Goal: Task Accomplishment & Management: Use online tool/utility

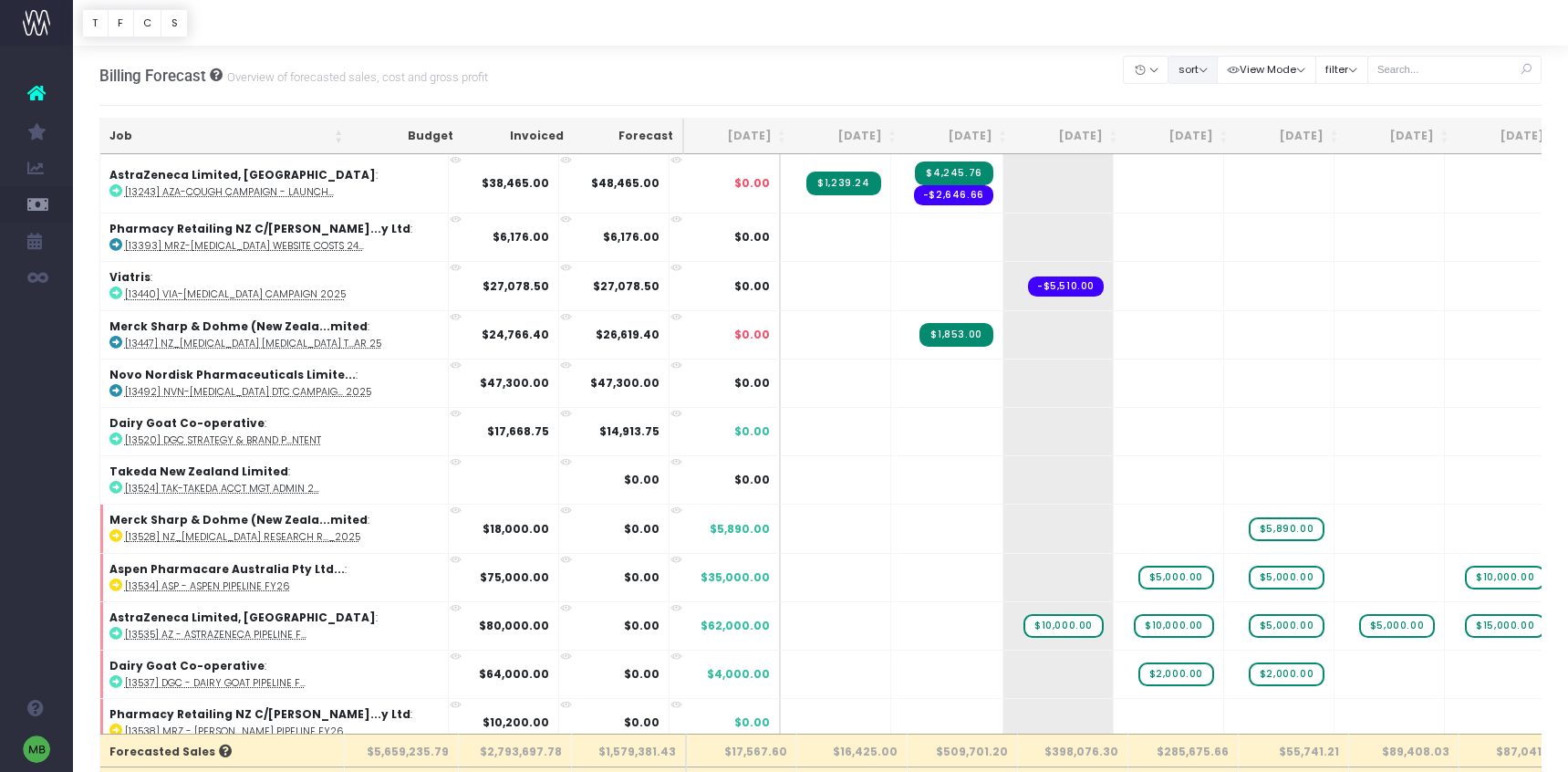
click at [1196, 71] on button "sort" at bounding box center [1192, 69] width 50 height 29
click at [1204, 136] on link "Sort by Client Name Asc" at bounding box center [1240, 135] width 142 height 31
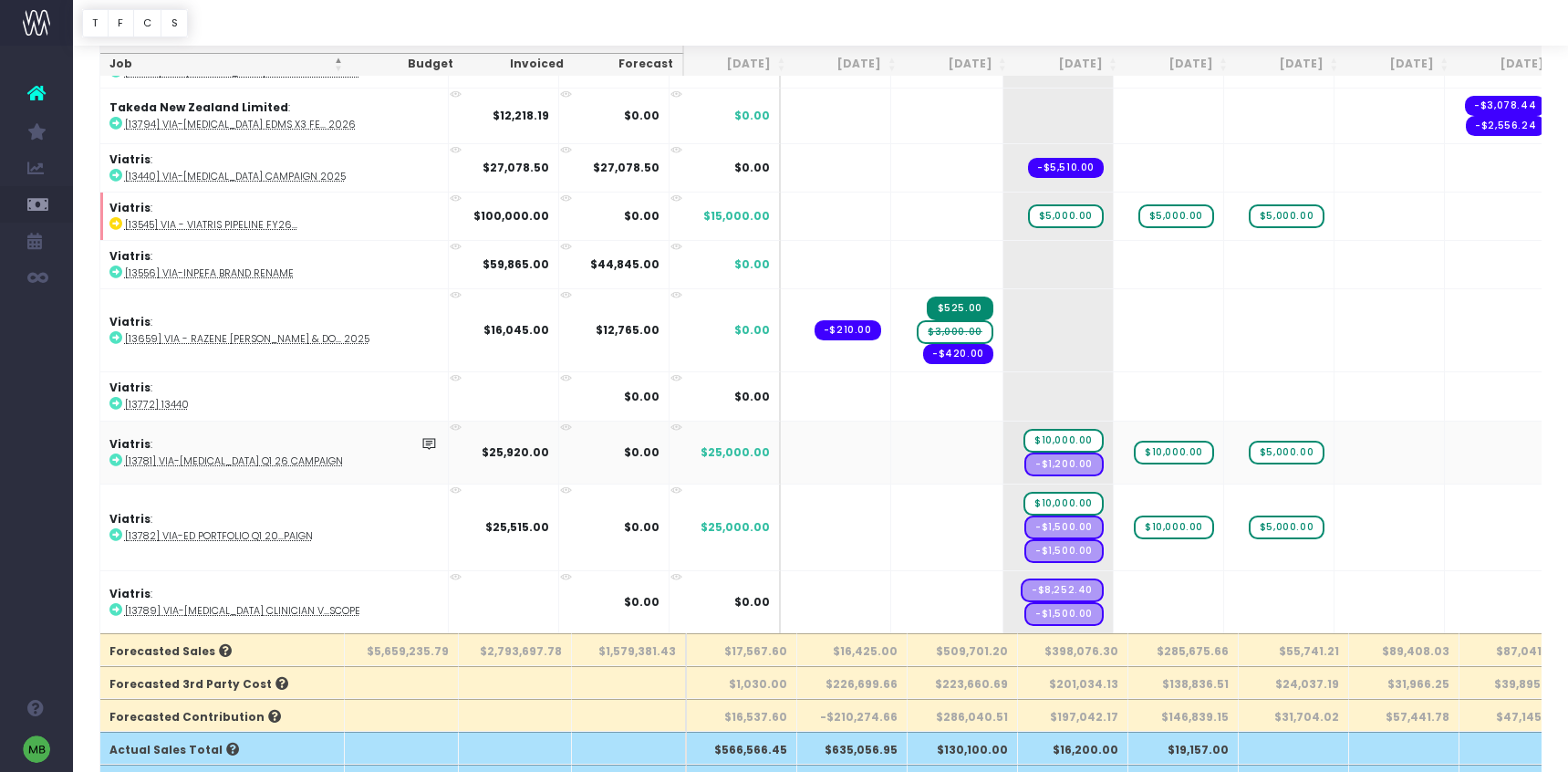
scroll to position [105, 0]
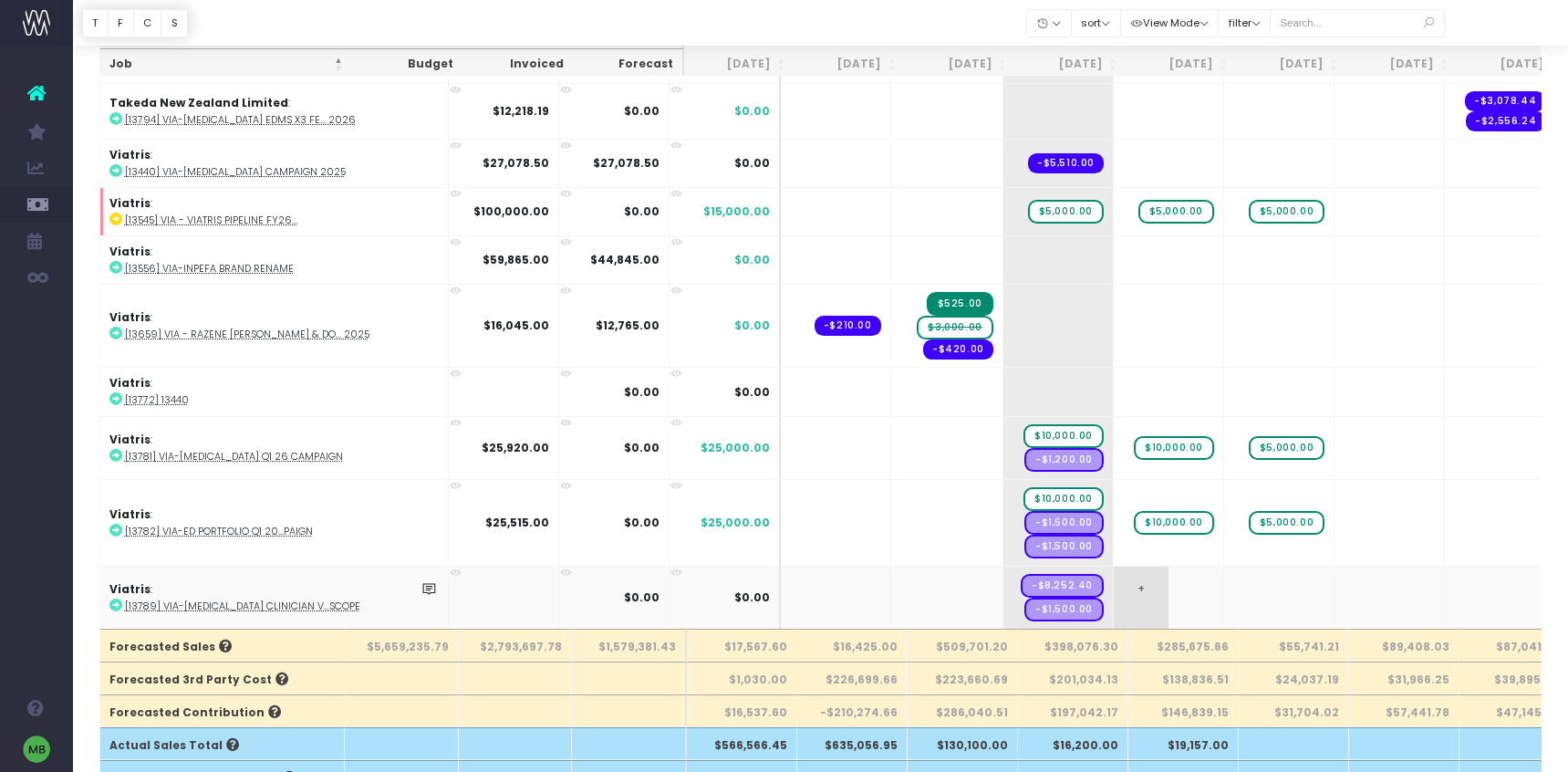
click at [1114, 588] on span "+" at bounding box center [1142, 597] width 55 height 62
type input "10000"
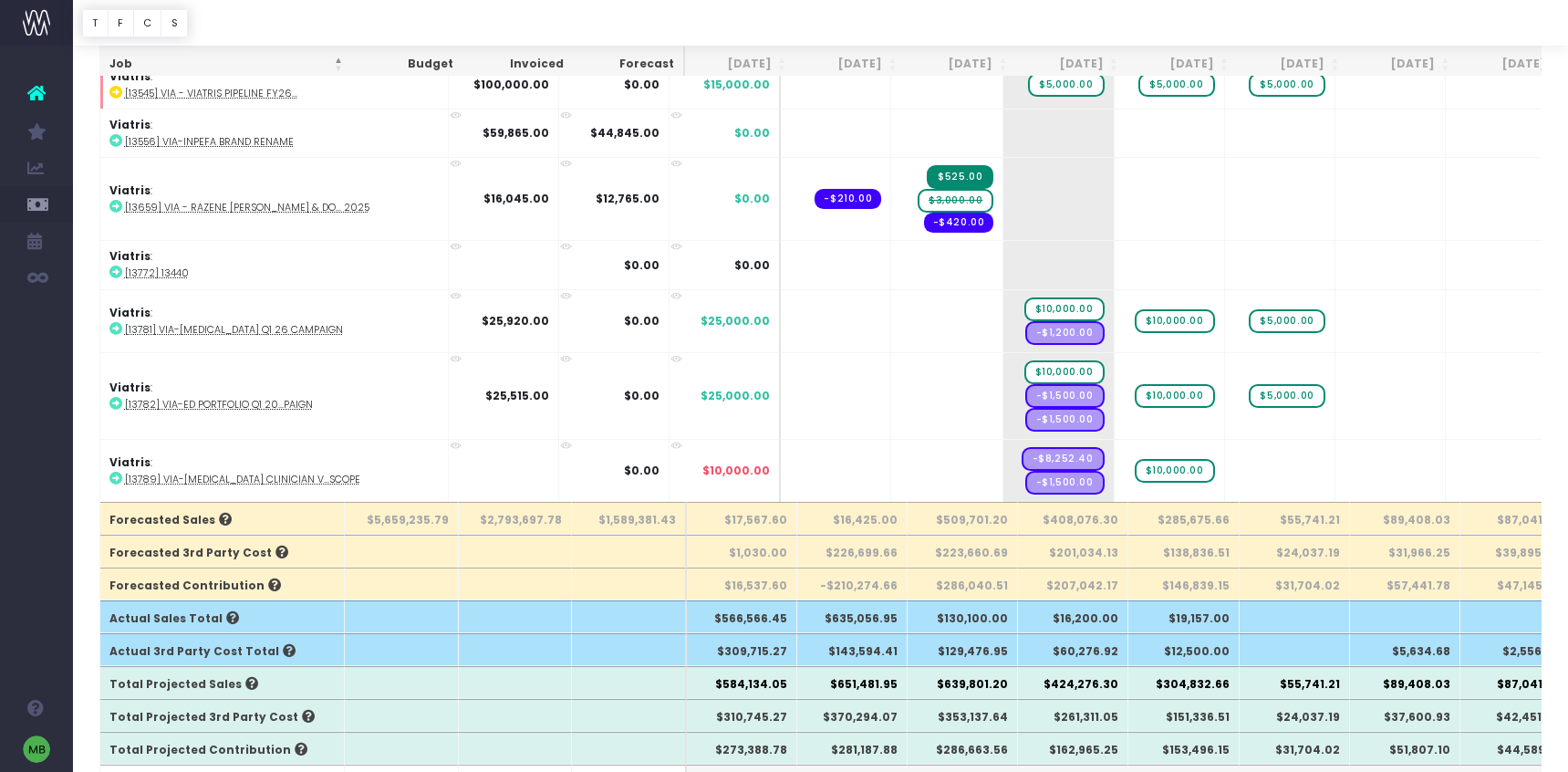
scroll to position [235, 0]
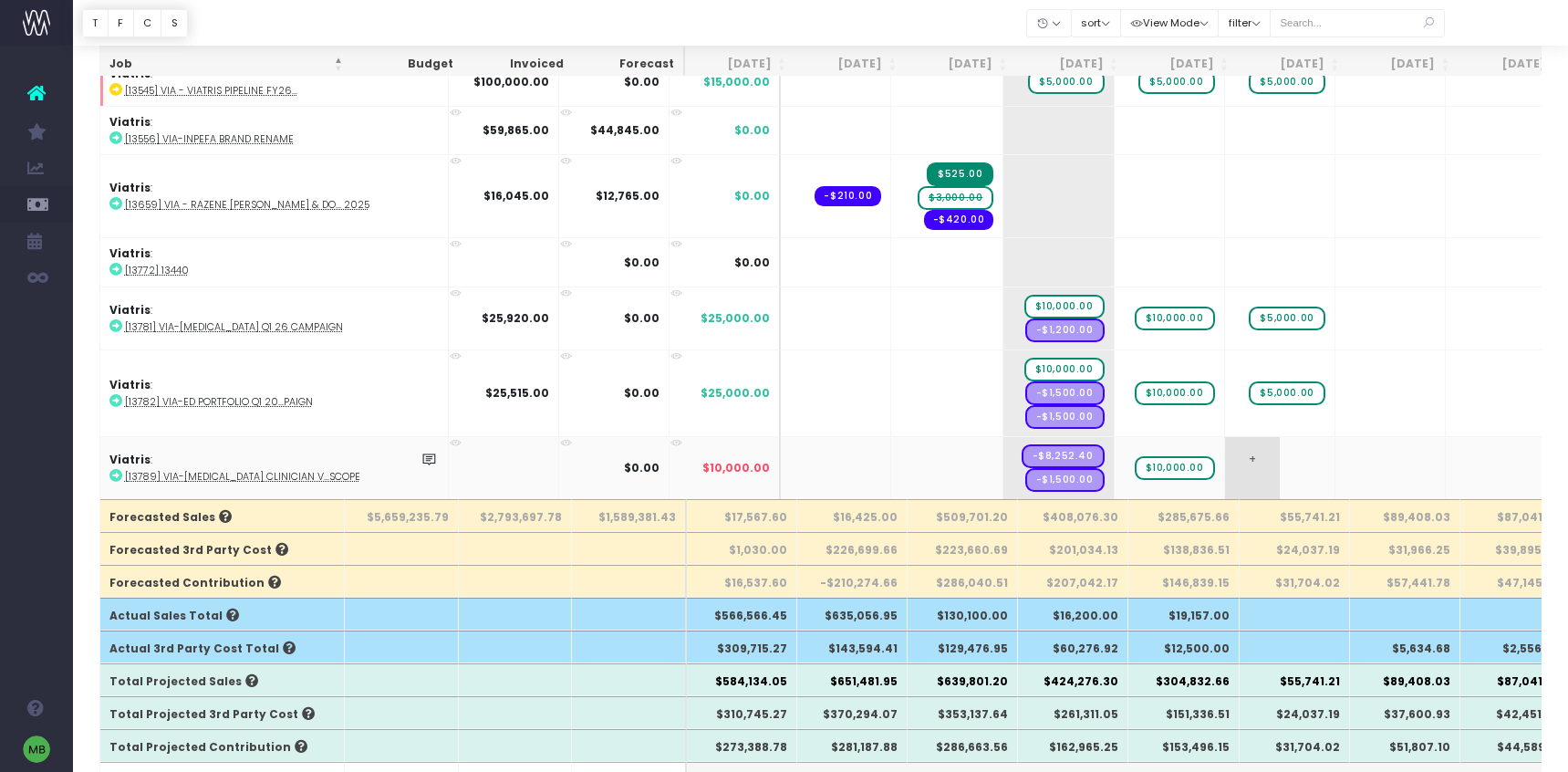
click at [1225, 457] on span "+" at bounding box center [1252, 467] width 55 height 62
click at [1240, 461] on span "-$10,000.00" at bounding box center [1283, 468] width 87 height 24
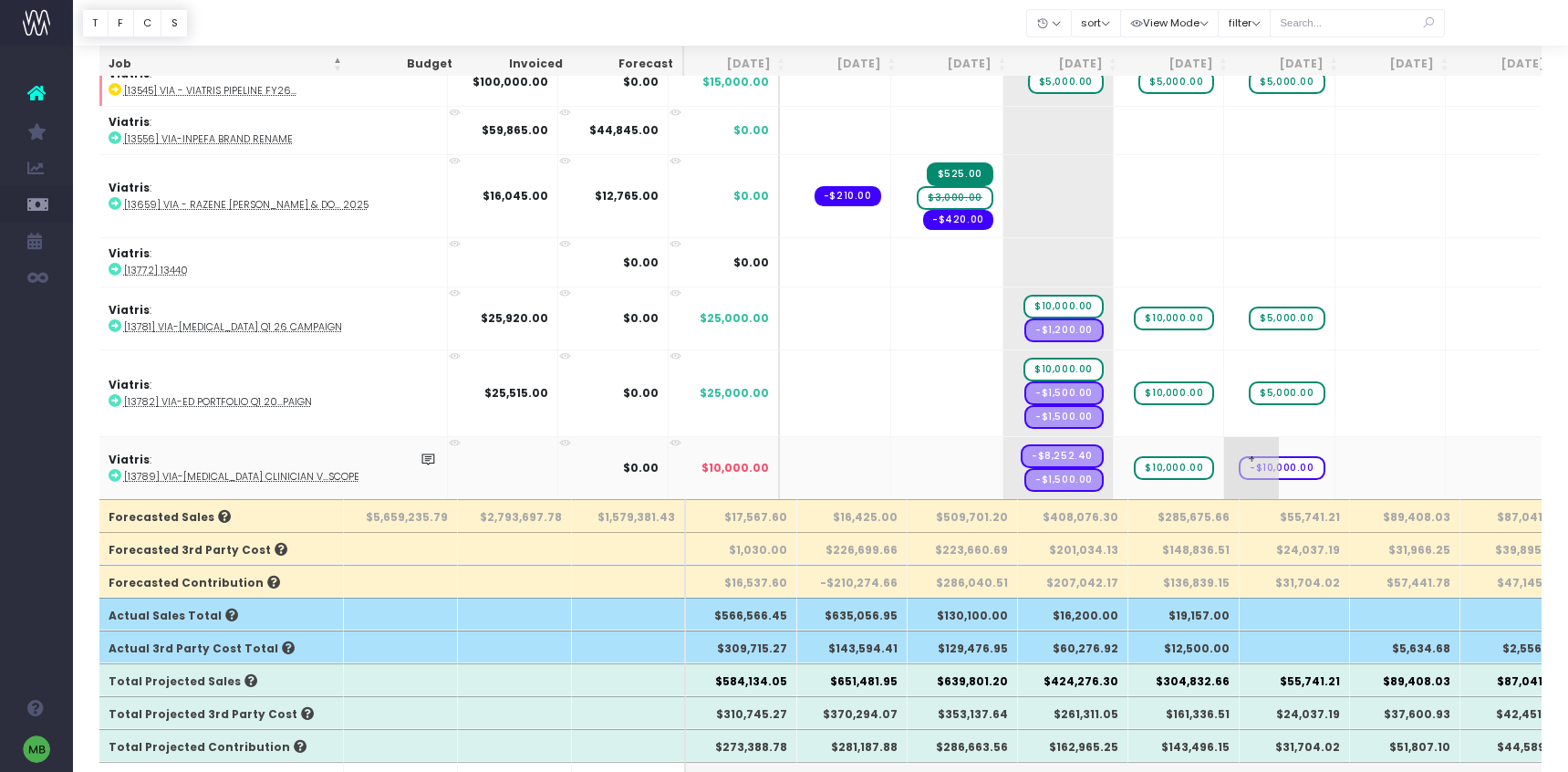
click at [1239, 463] on span "-$10,000.00" at bounding box center [1282, 468] width 87 height 24
click at [1223, 458] on span "+" at bounding box center [1250, 467] width 55 height 62
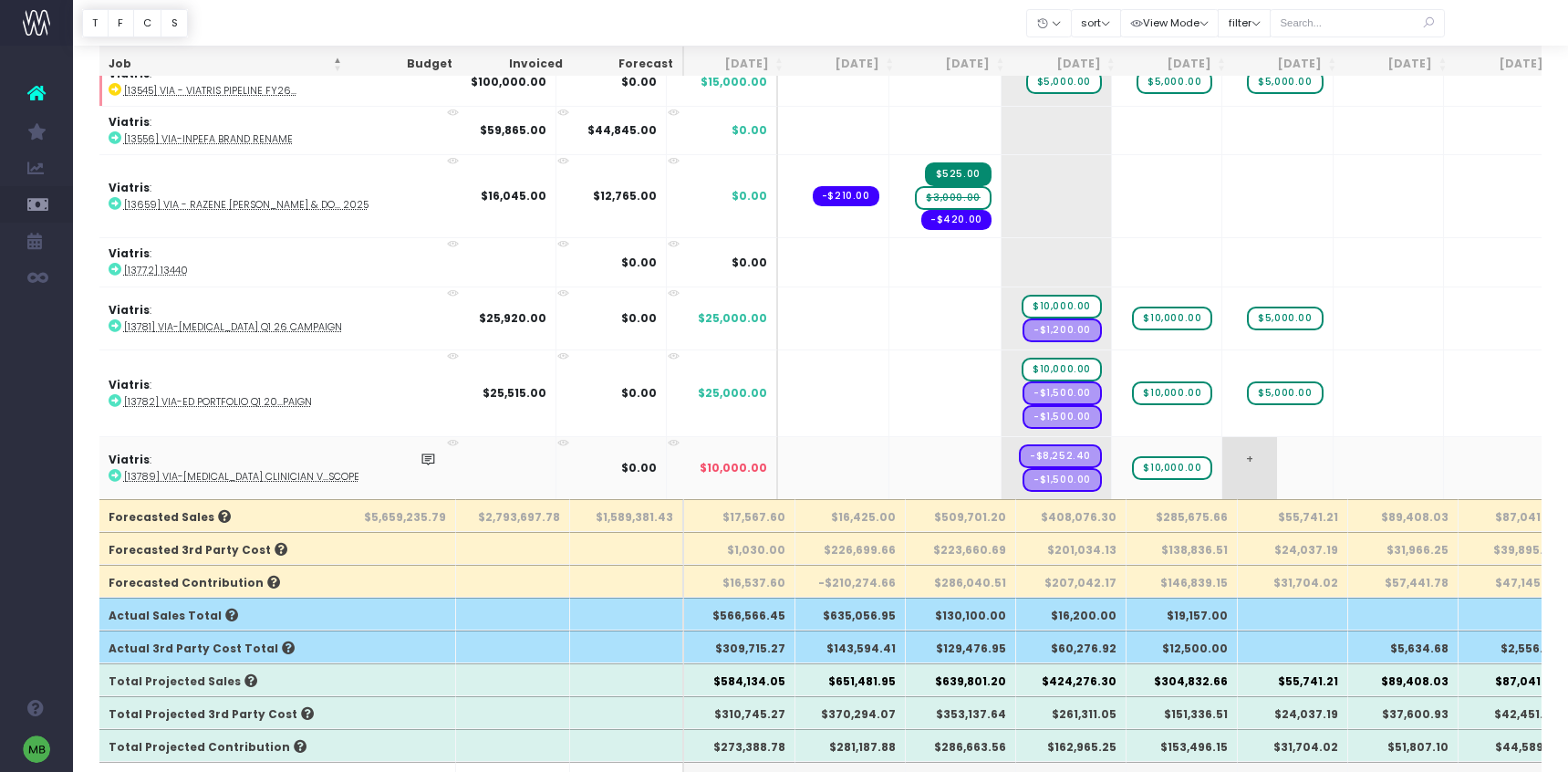
click at [1223, 458] on span "+" at bounding box center [1250, 467] width 55 height 62
type input "10000"
drag, startPoint x: 957, startPoint y: 456, endPoint x: 1005, endPoint y: 457, distance: 48.0
click at [1025, 456] on tr "Viatris : [13789] VIA-[MEDICAL_DATA] Clinician V...Scope $0.00 $20,000.00 + -$8…" at bounding box center [1214, 467] width 2233 height 63
drag, startPoint x: 1001, startPoint y: 457, endPoint x: 1060, endPoint y: 456, distance: 59.0
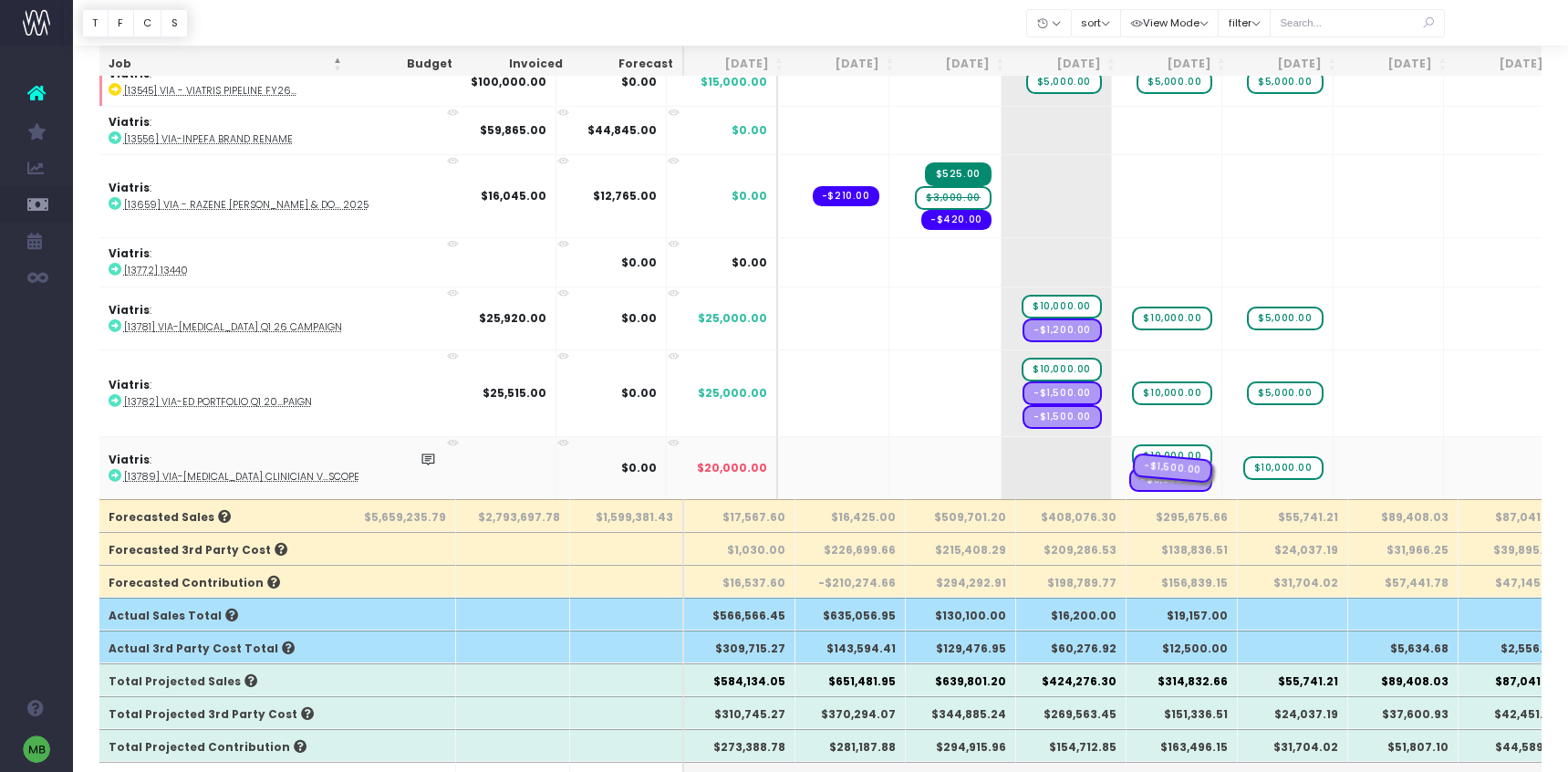
drag, startPoint x: 1002, startPoint y: 465, endPoint x: 1067, endPoint y: 467, distance: 65.0
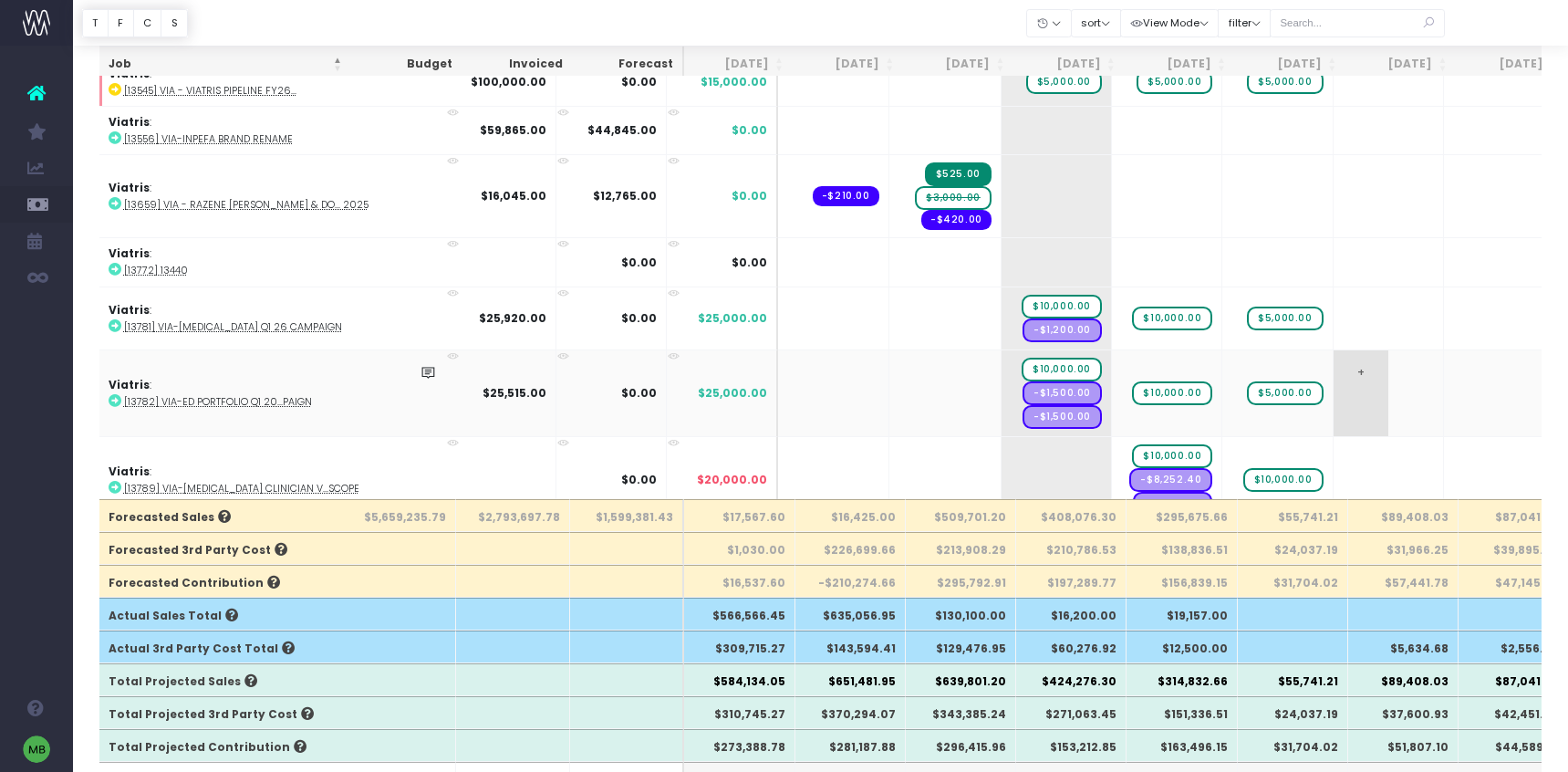
scroll to position [9150, 3]
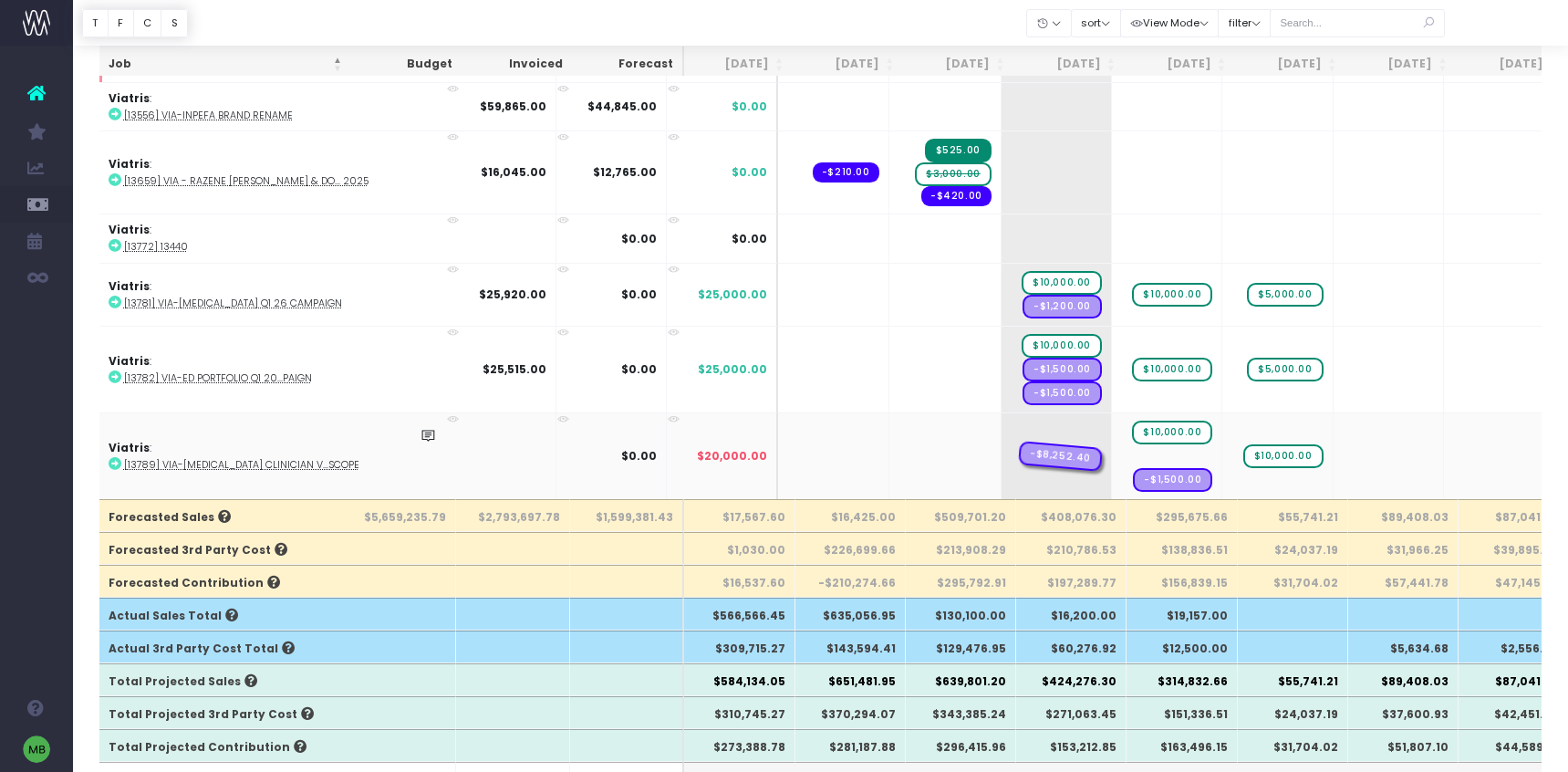
drag, startPoint x: 1096, startPoint y: 455, endPoint x: 977, endPoint y: 455, distance: 119.0
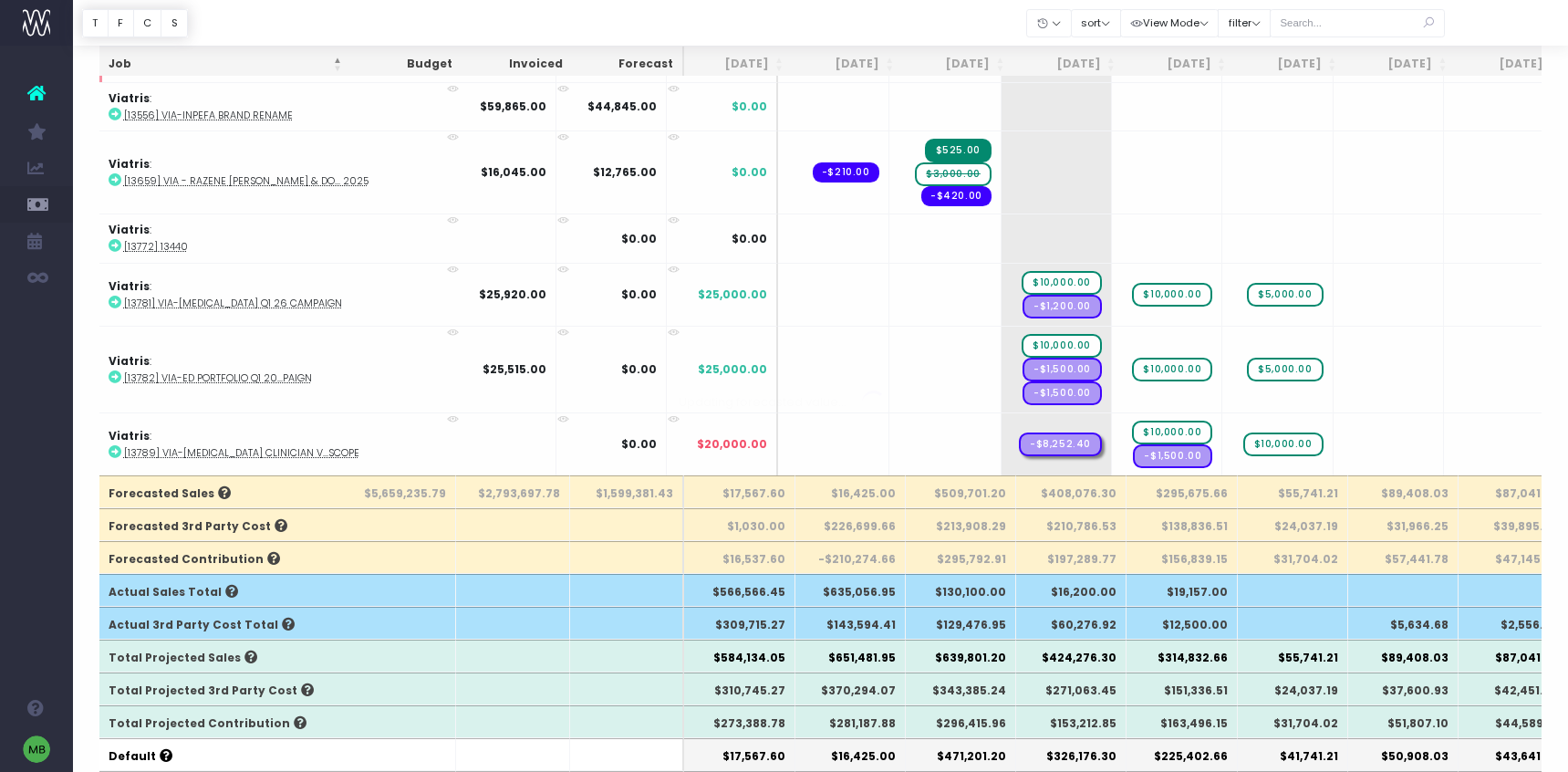
scroll to position [9126, 3]
drag, startPoint x: 1090, startPoint y: 455, endPoint x: 994, endPoint y: 455, distance: 96.0
drag, startPoint x: 1090, startPoint y: 442, endPoint x: 1002, endPoint y: 444, distance: 88.0
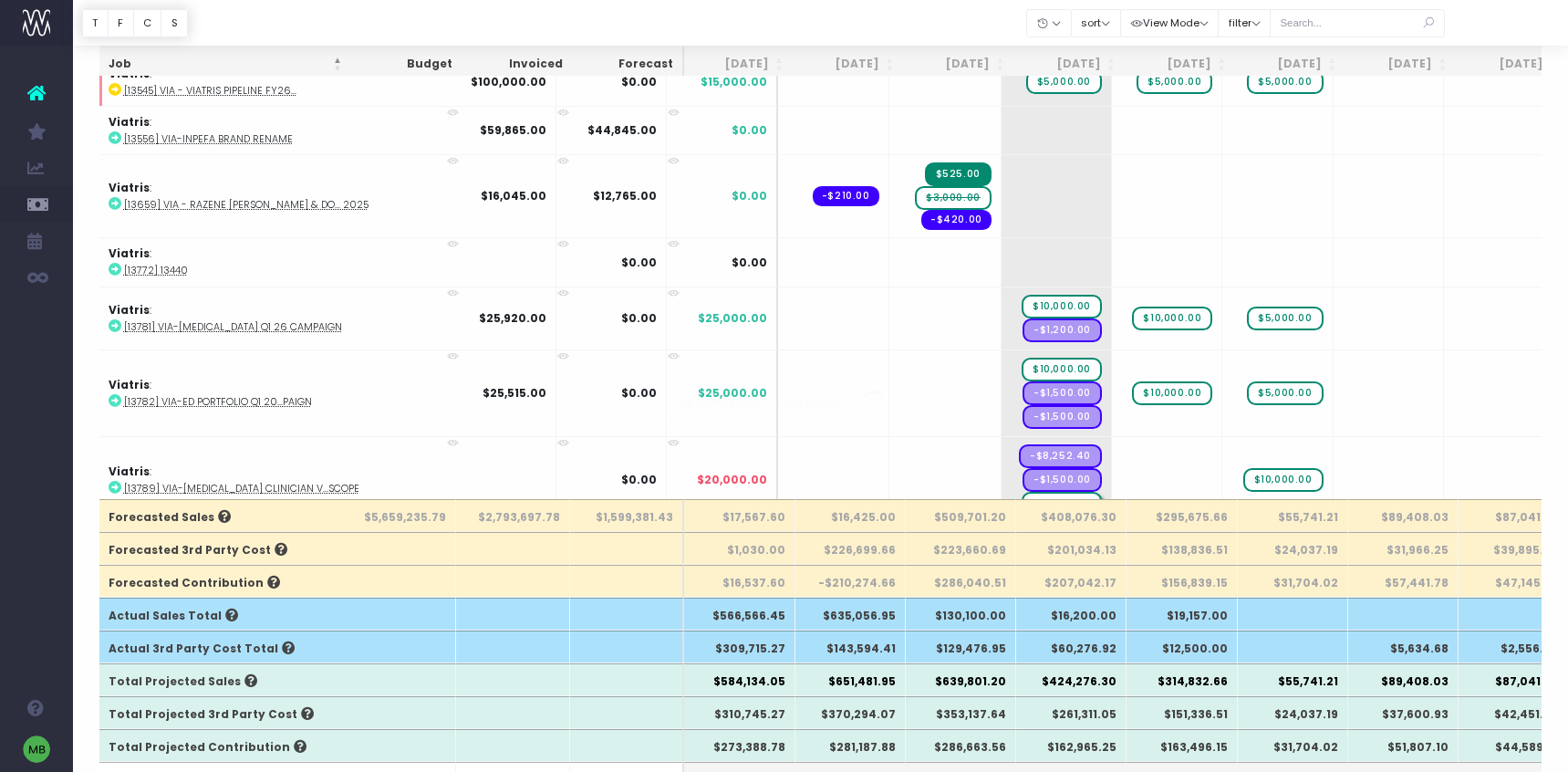
scroll to position [9150, 3]
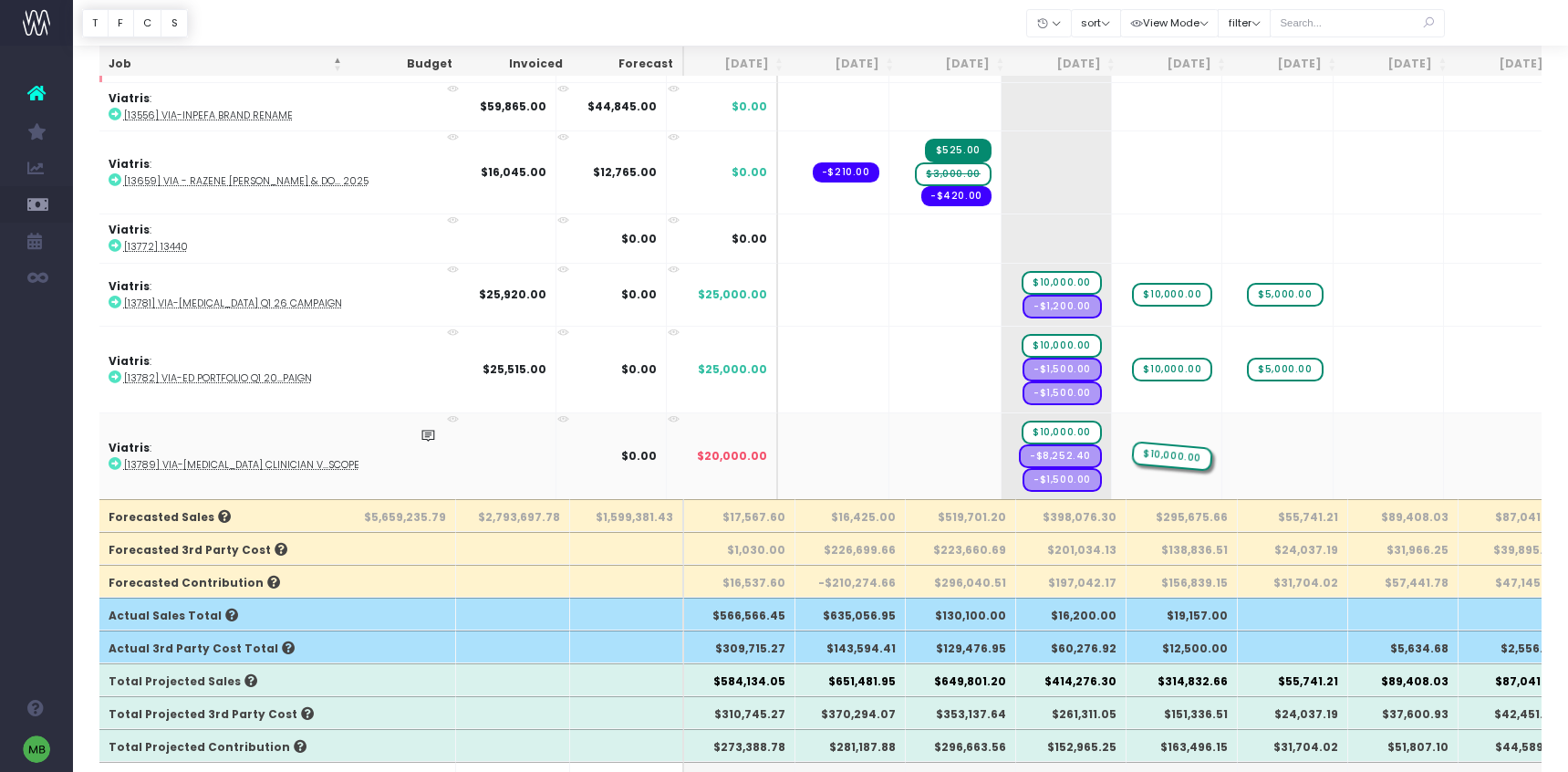
drag, startPoint x: 1200, startPoint y: 454, endPoint x: 1127, endPoint y: 457, distance: 73.1
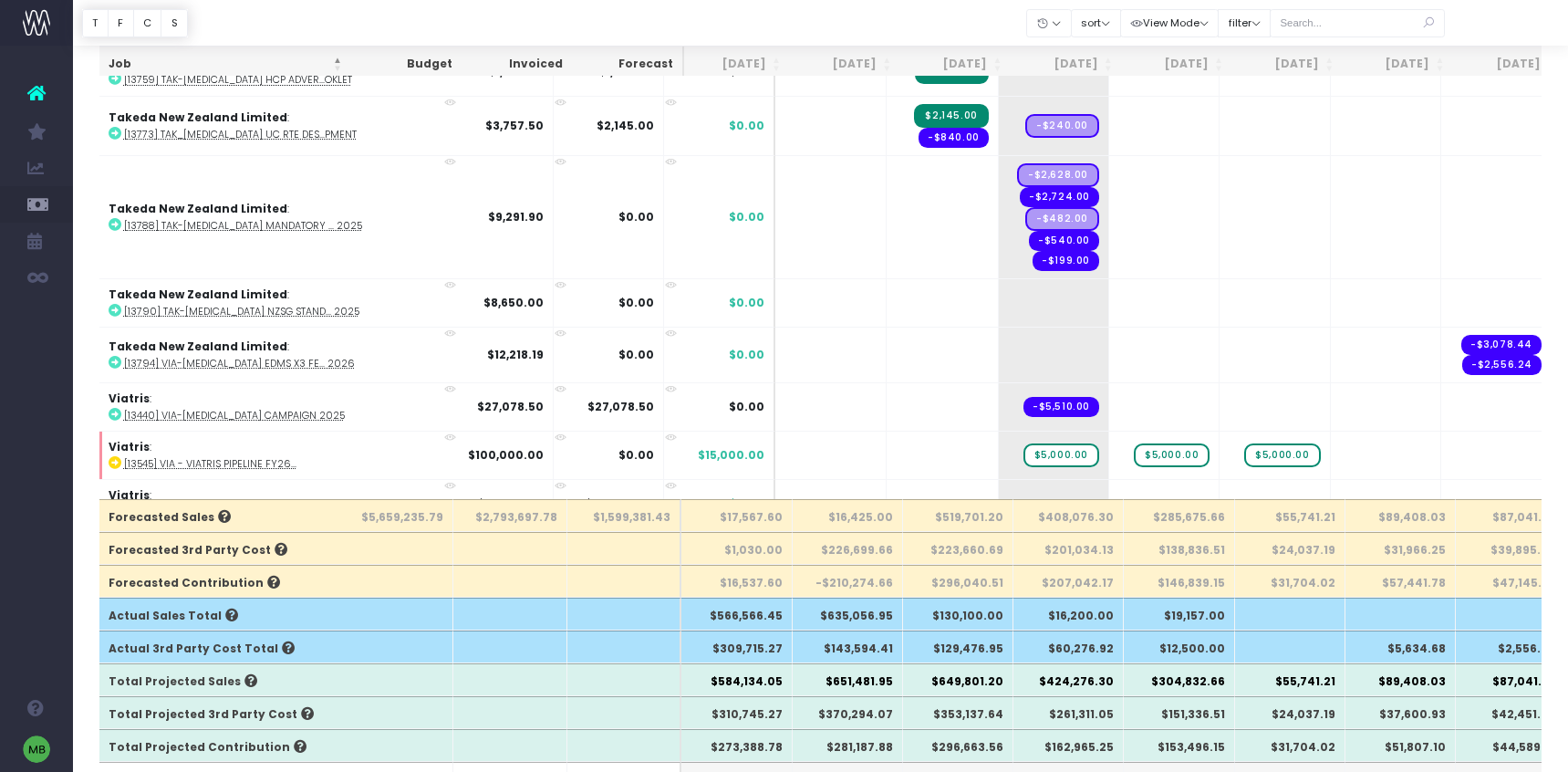
scroll to position [8749, 6]
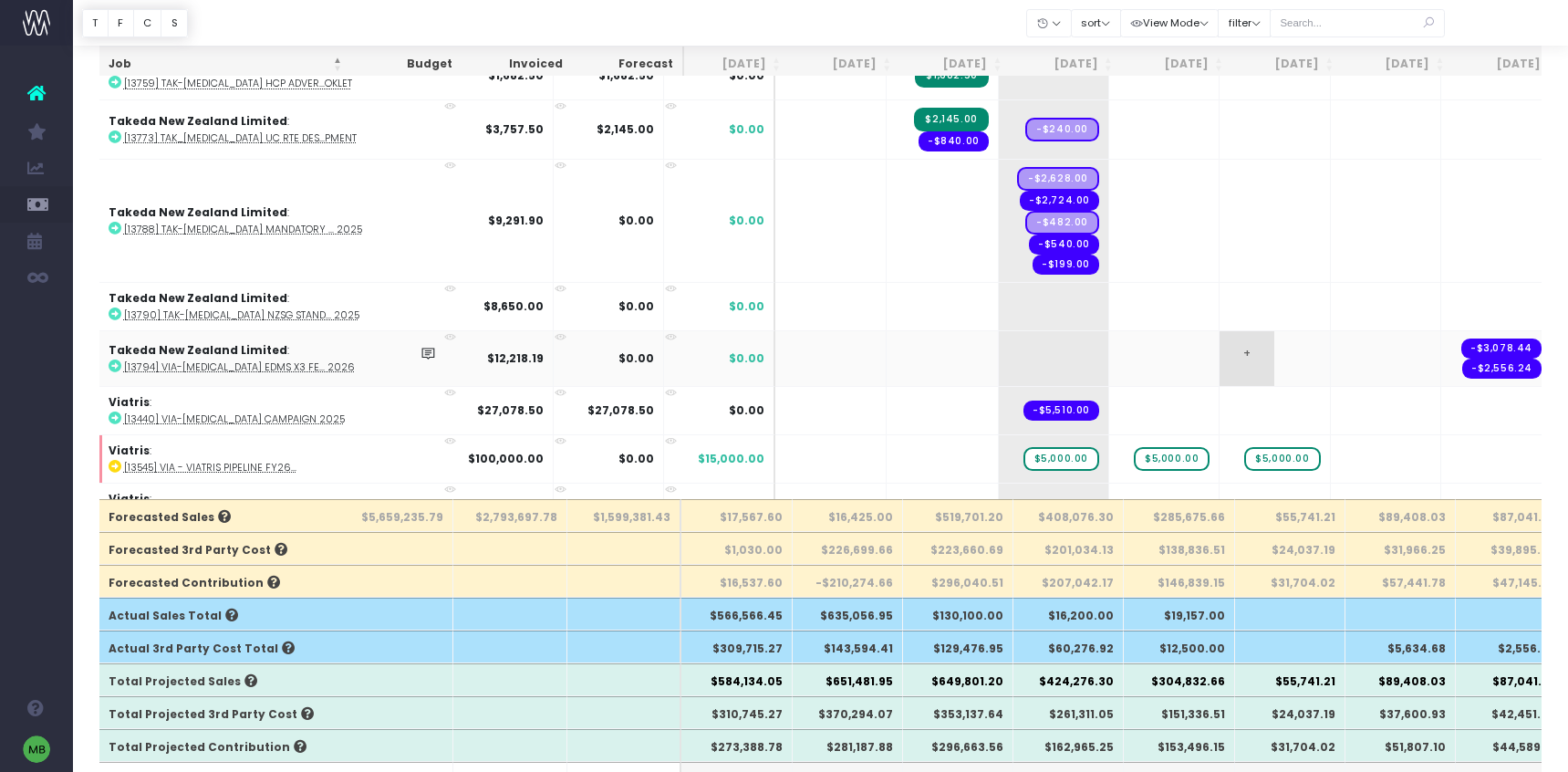
click at [1220, 349] on span "+" at bounding box center [1247, 359] width 55 height 55
click at [999, 299] on span "+" at bounding box center [1027, 307] width 55 height 47
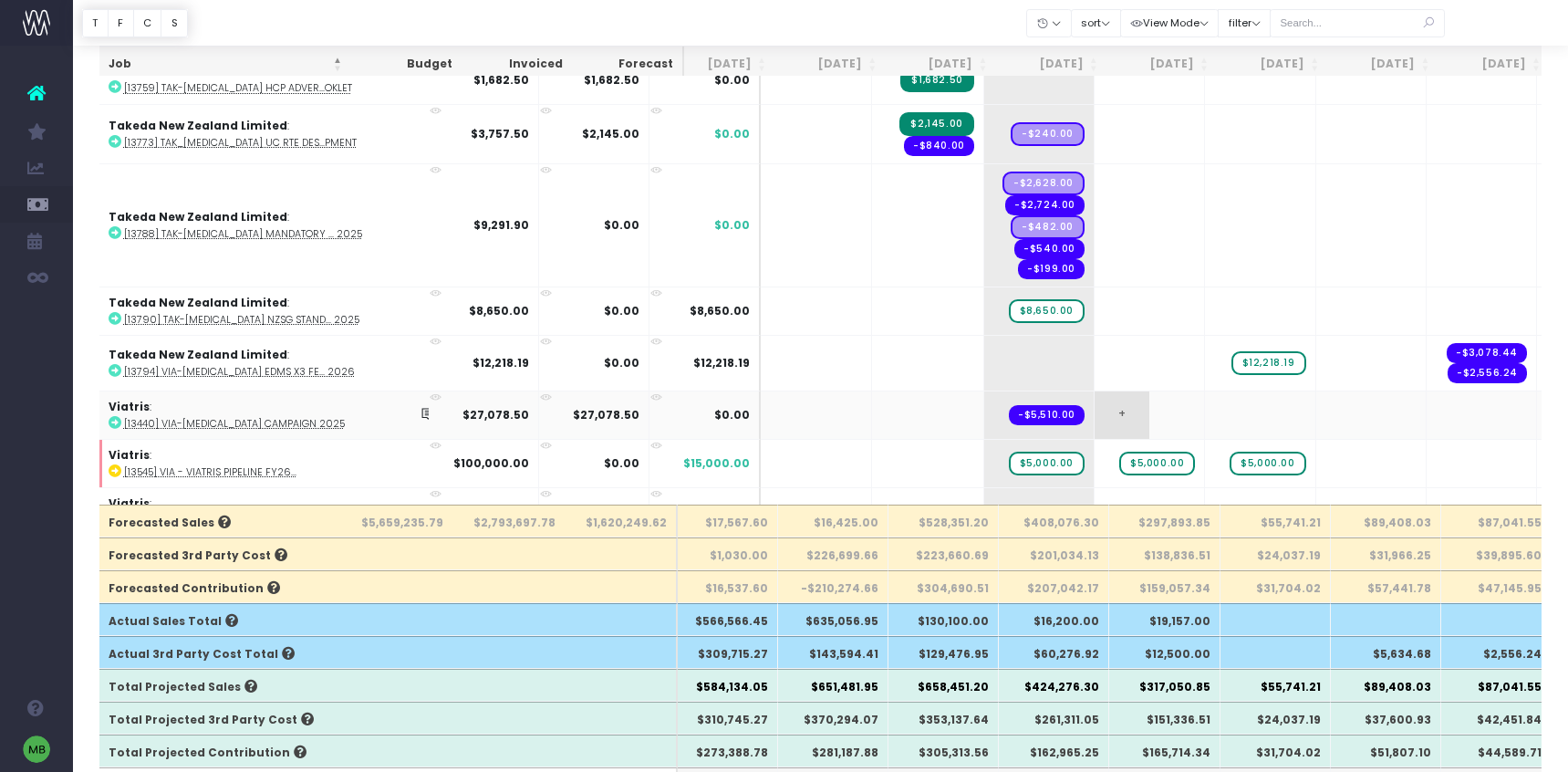
scroll to position [0, 23]
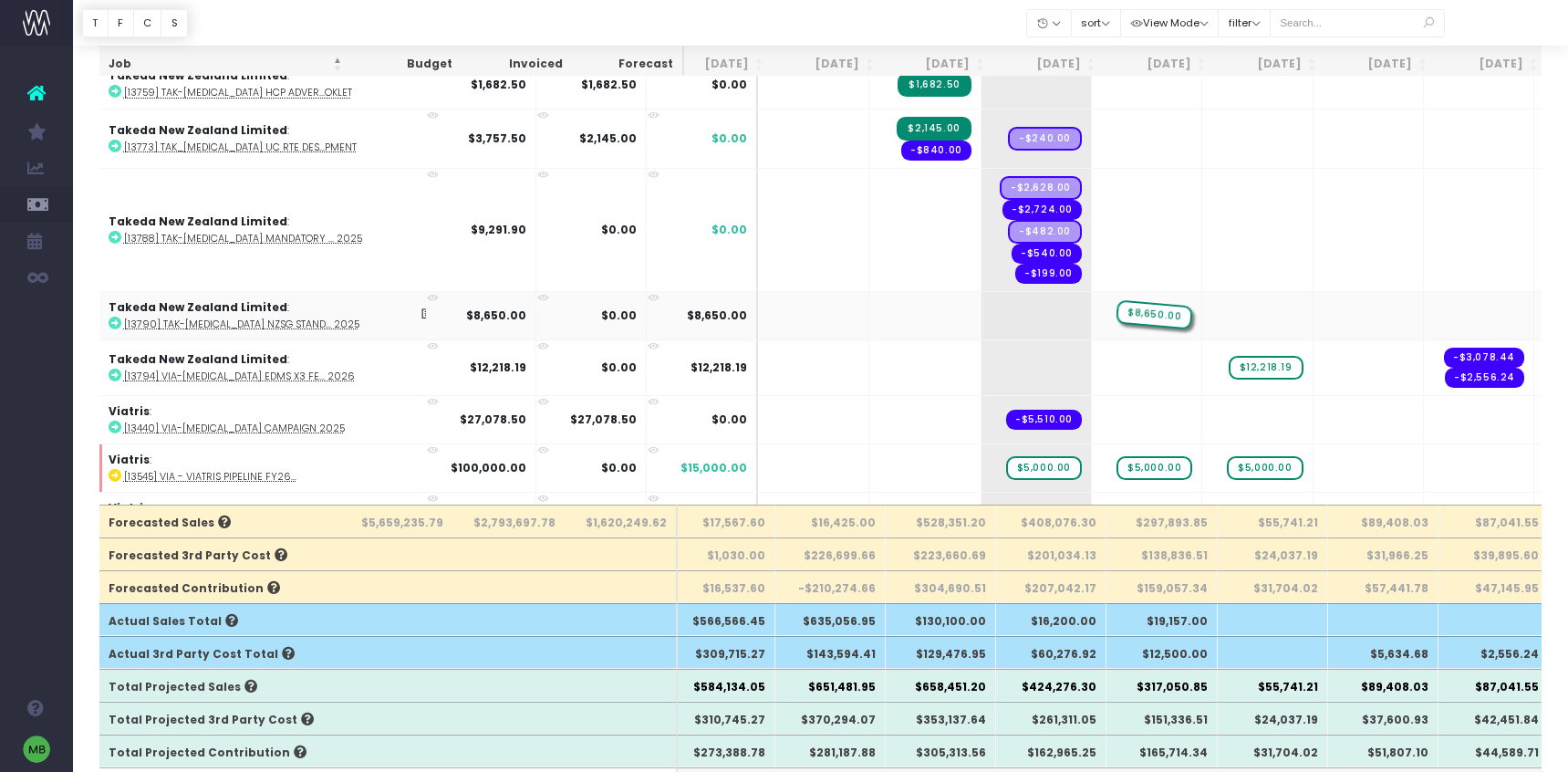
drag, startPoint x: 945, startPoint y: 314, endPoint x: 1015, endPoint y: 314, distance: 70.0
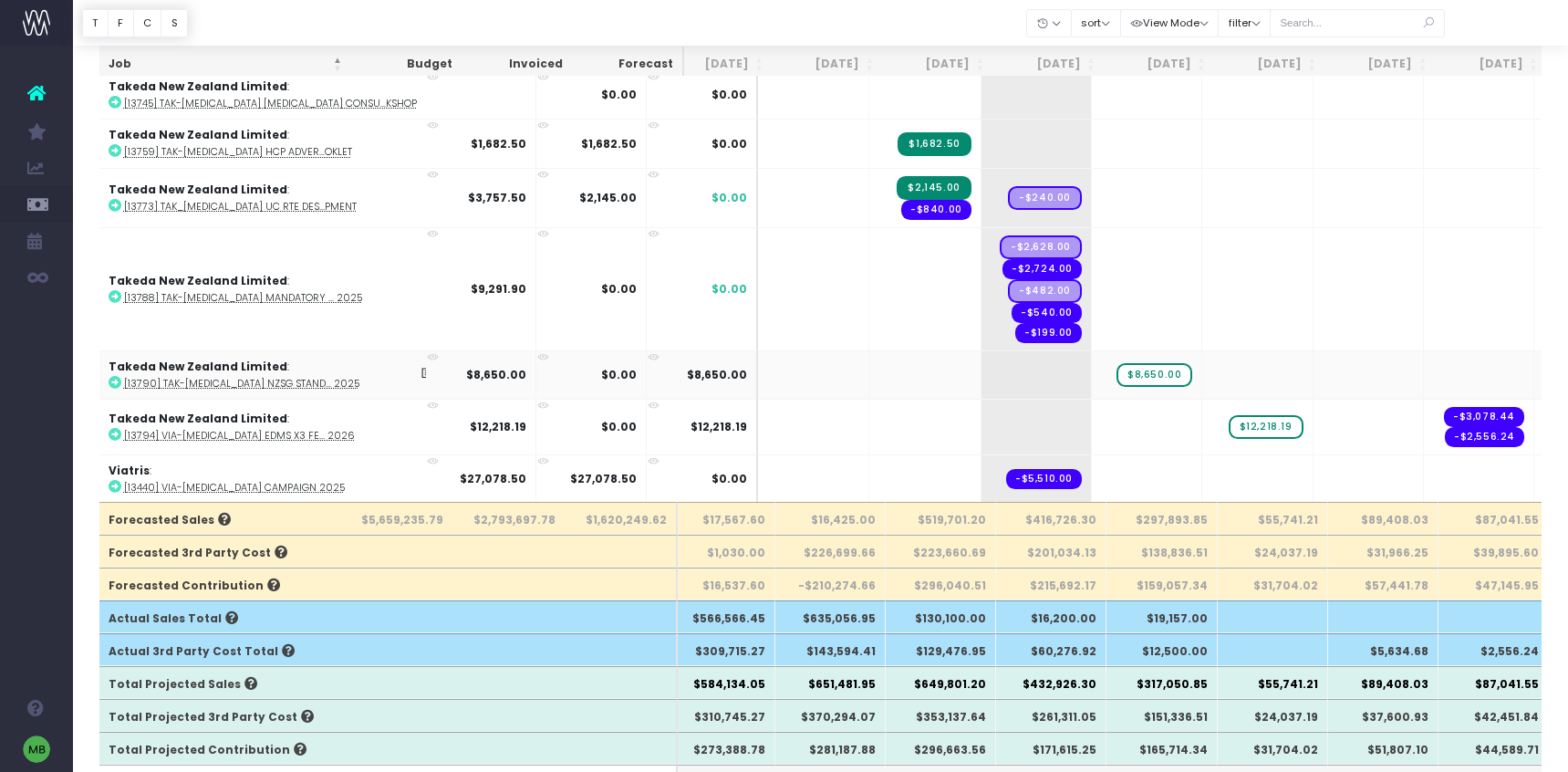
scroll to position [8677, 23]
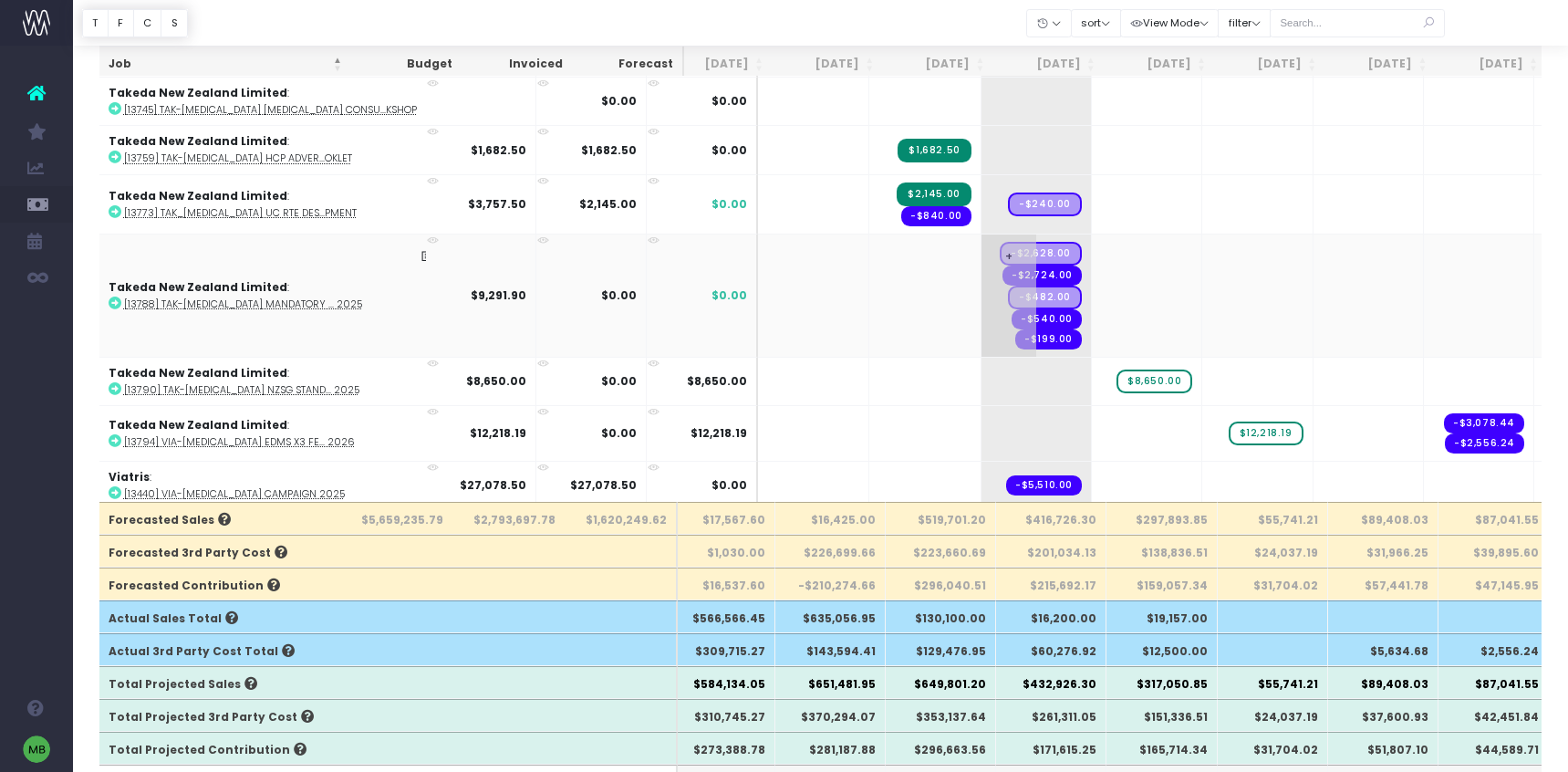
click at [981, 289] on span "+" at bounding box center [1009, 296] width 55 height 122
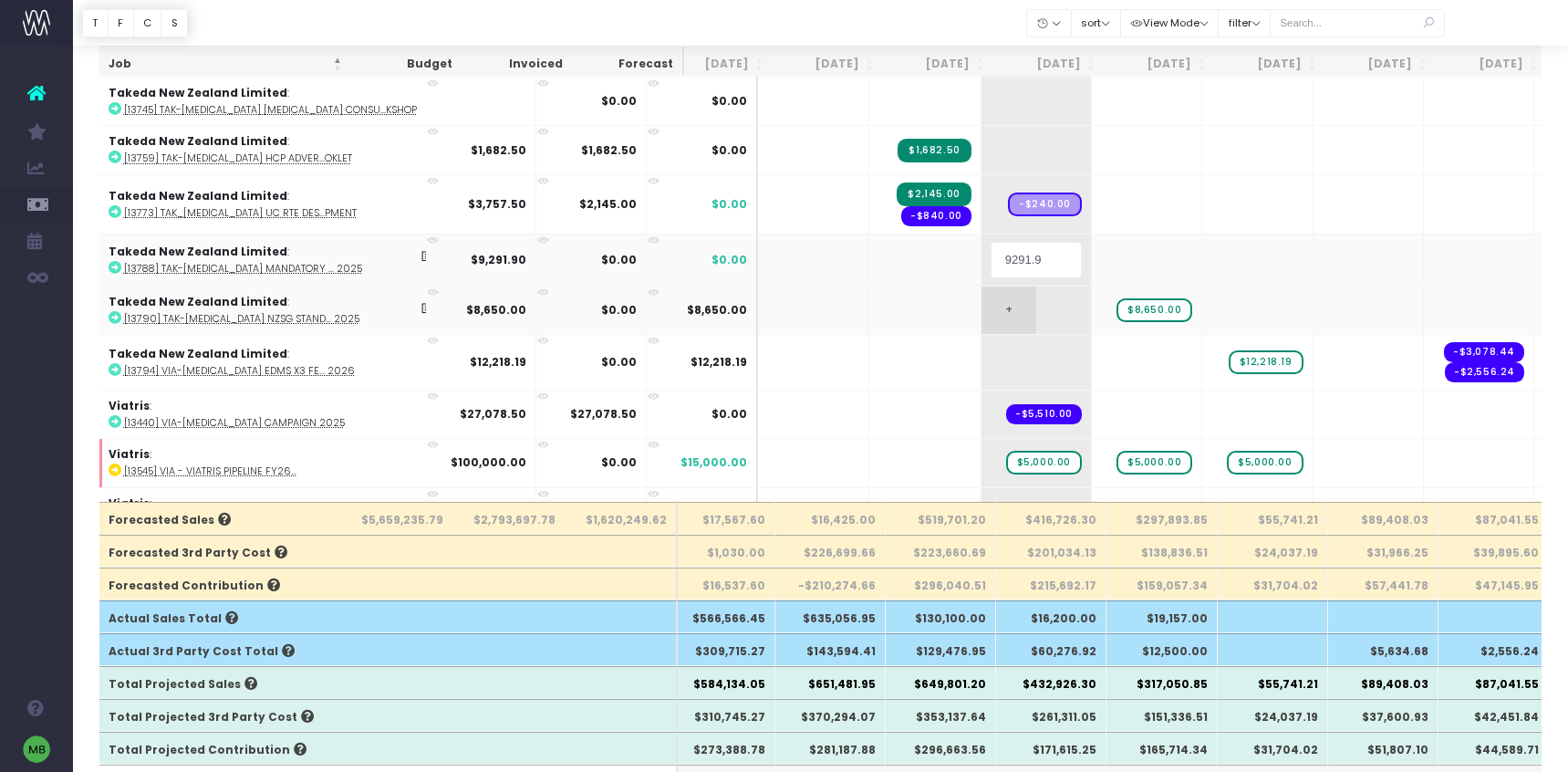
type input "'"
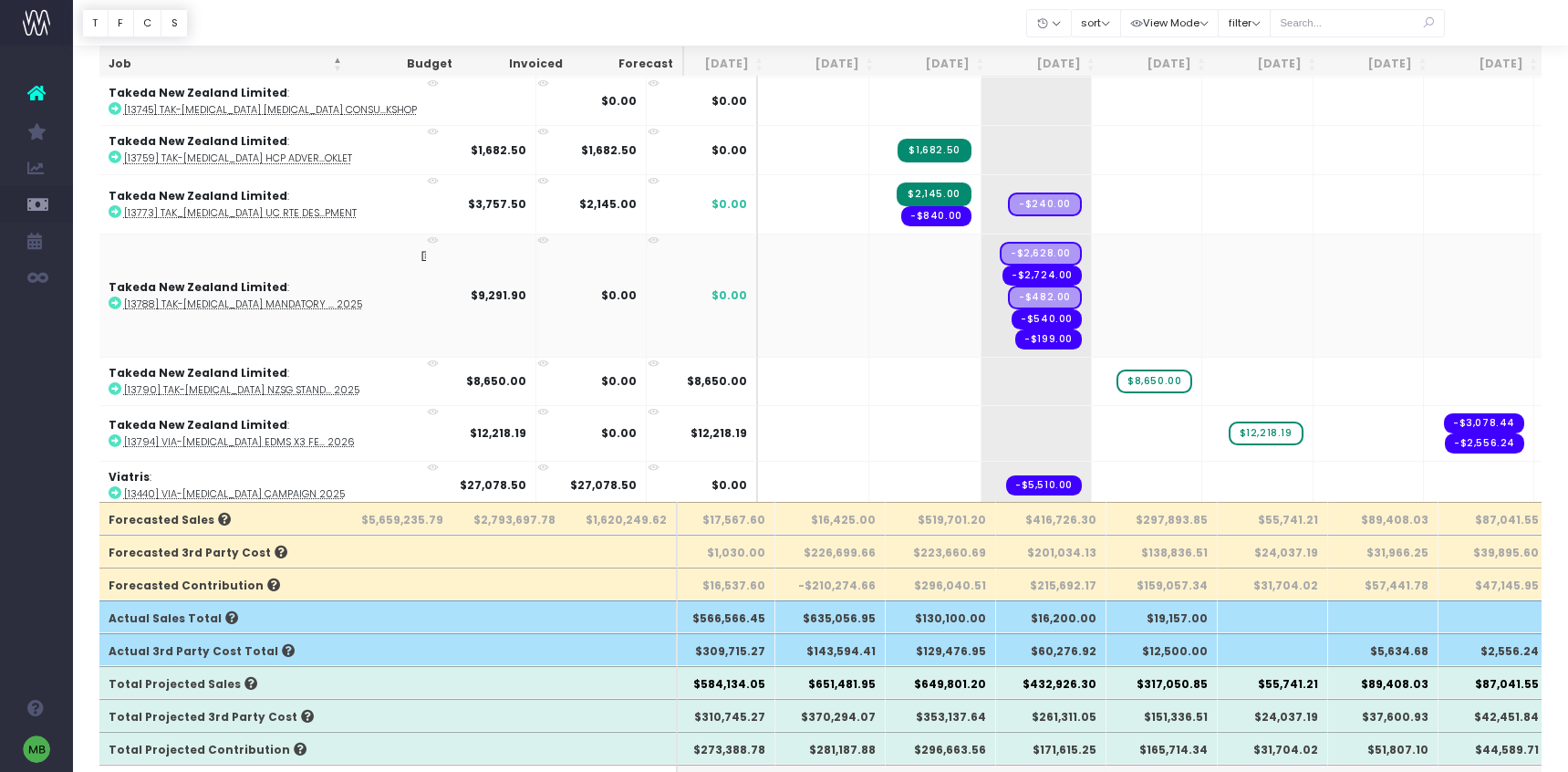
click at [292, 301] on abbr "[13788] TAK-[MEDICAL_DATA] Mandatory ... 2025" at bounding box center [243, 305] width 238 height 14
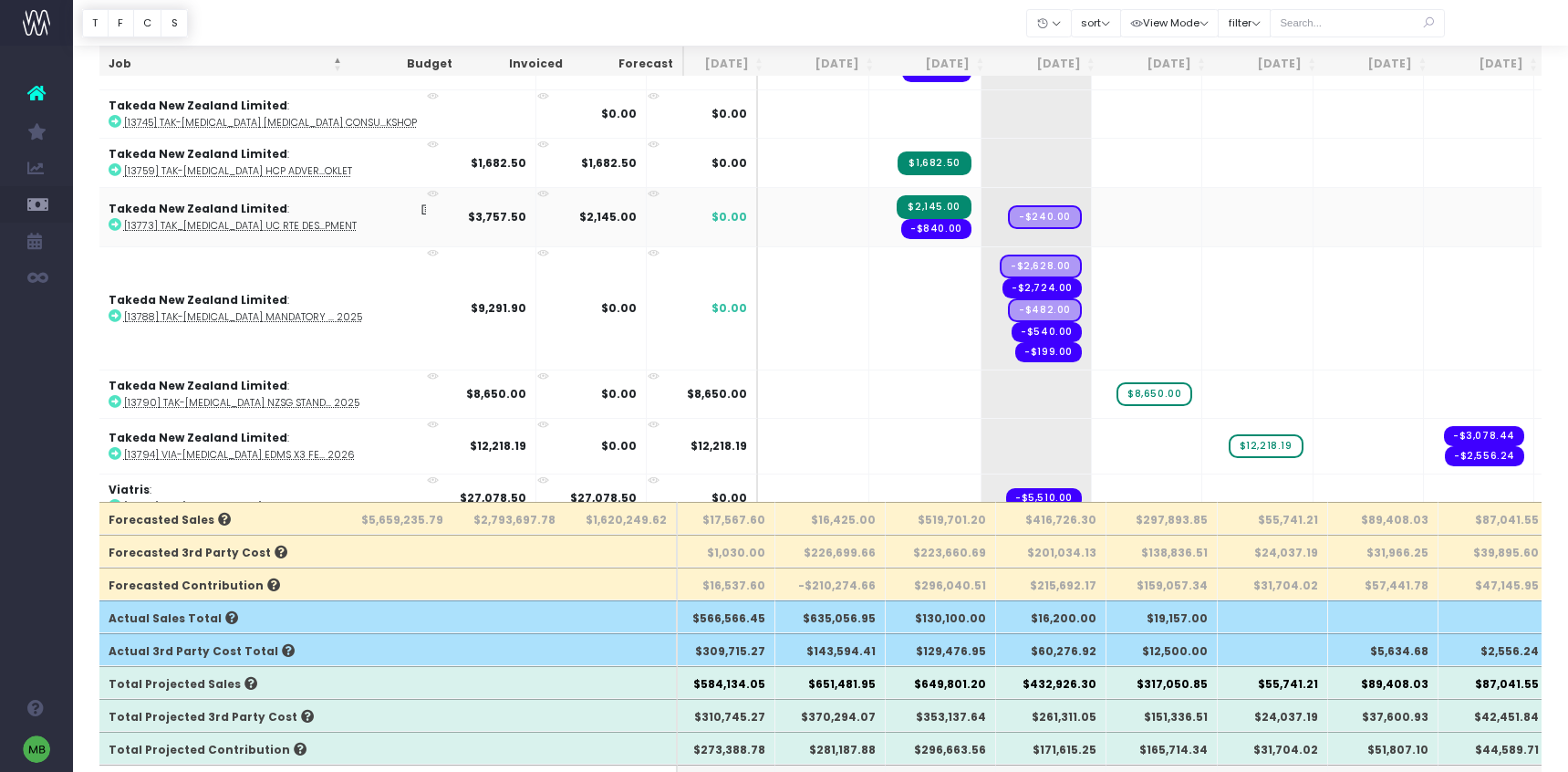
scroll to position [8664, 23]
click at [981, 315] on span "+" at bounding box center [1009, 310] width 55 height 122
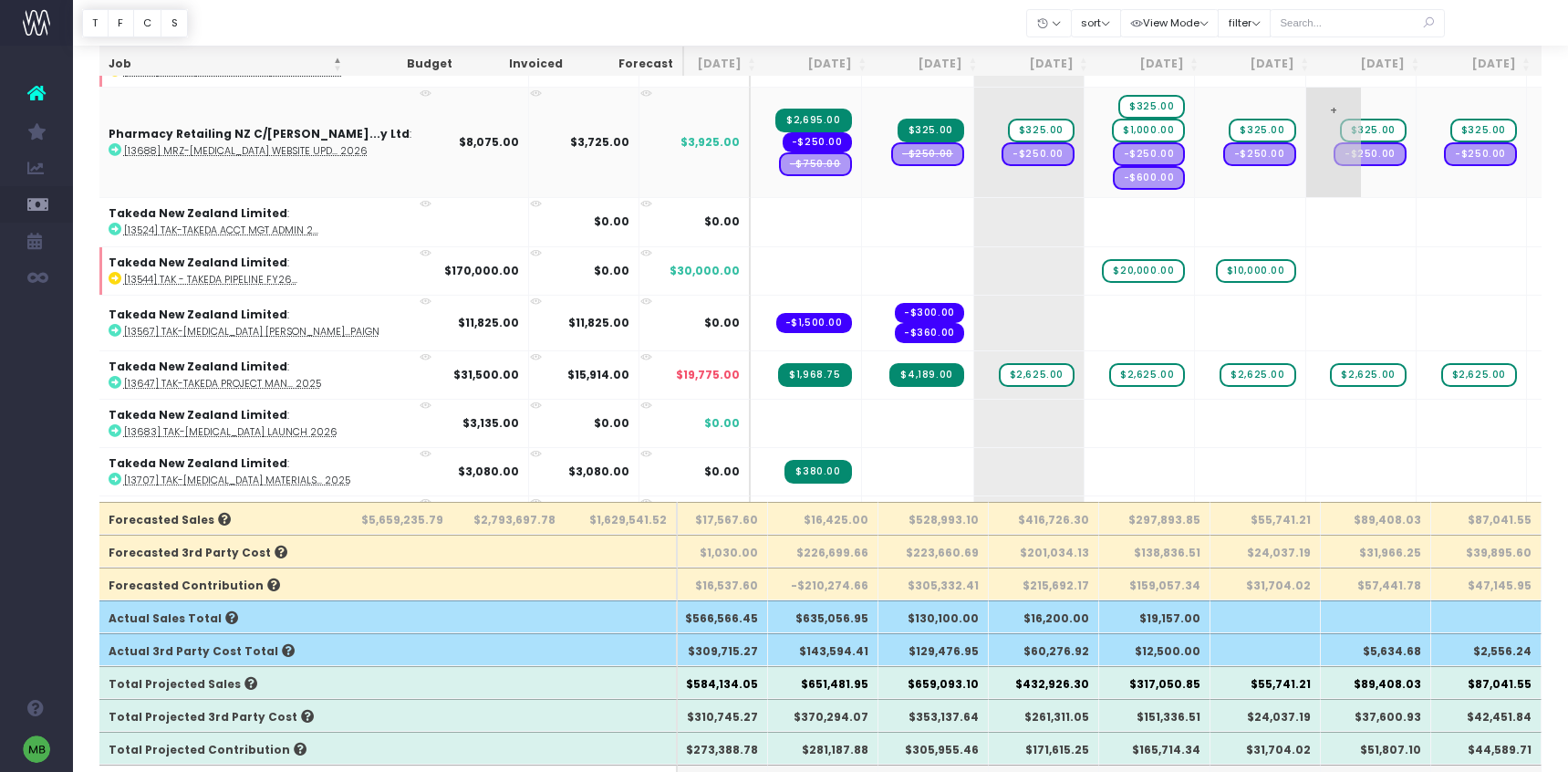
scroll to position [8124, 31]
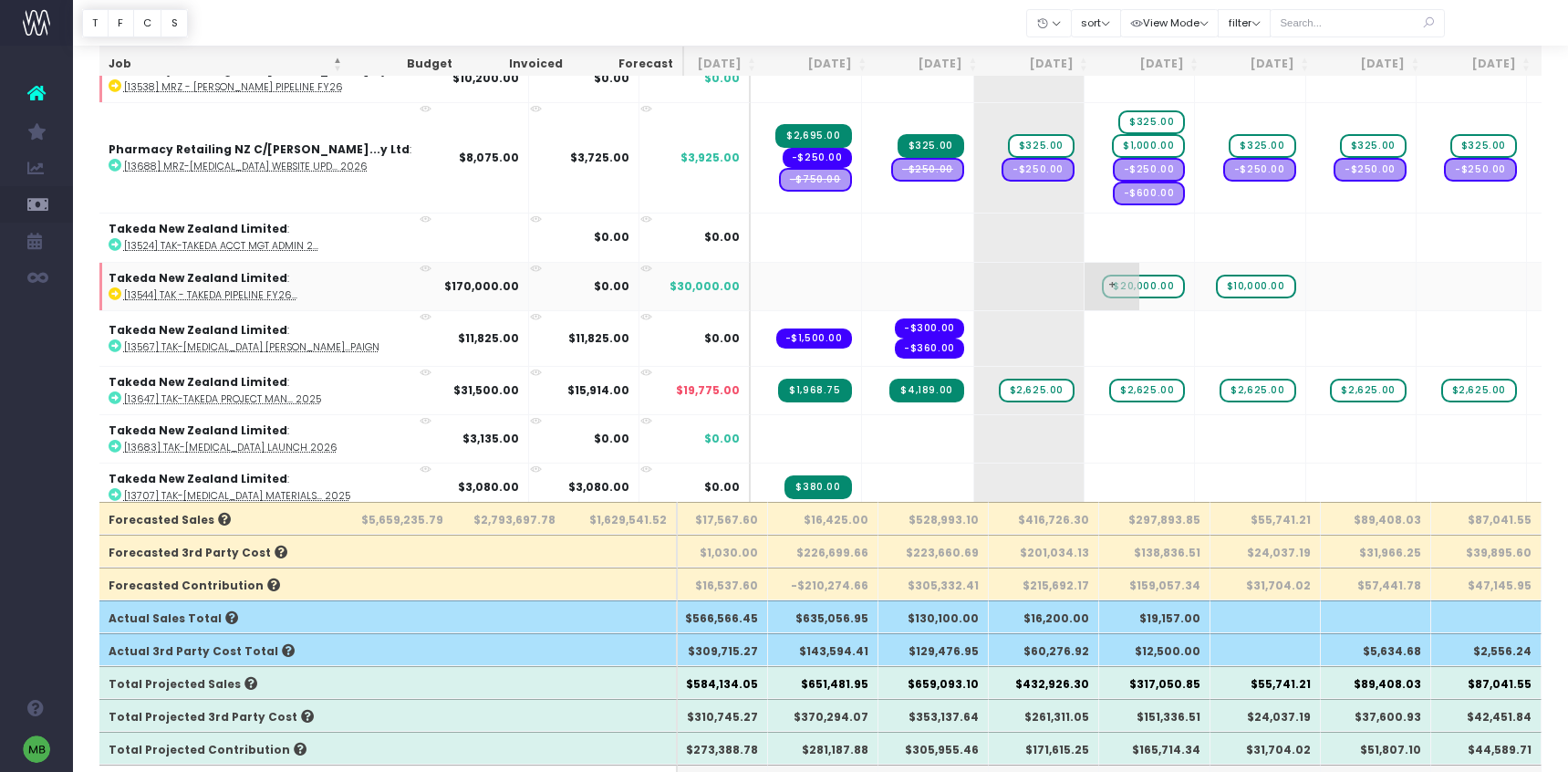
click at [1103, 286] on span "$20,000.00" at bounding box center [1144, 286] width 83 height 24
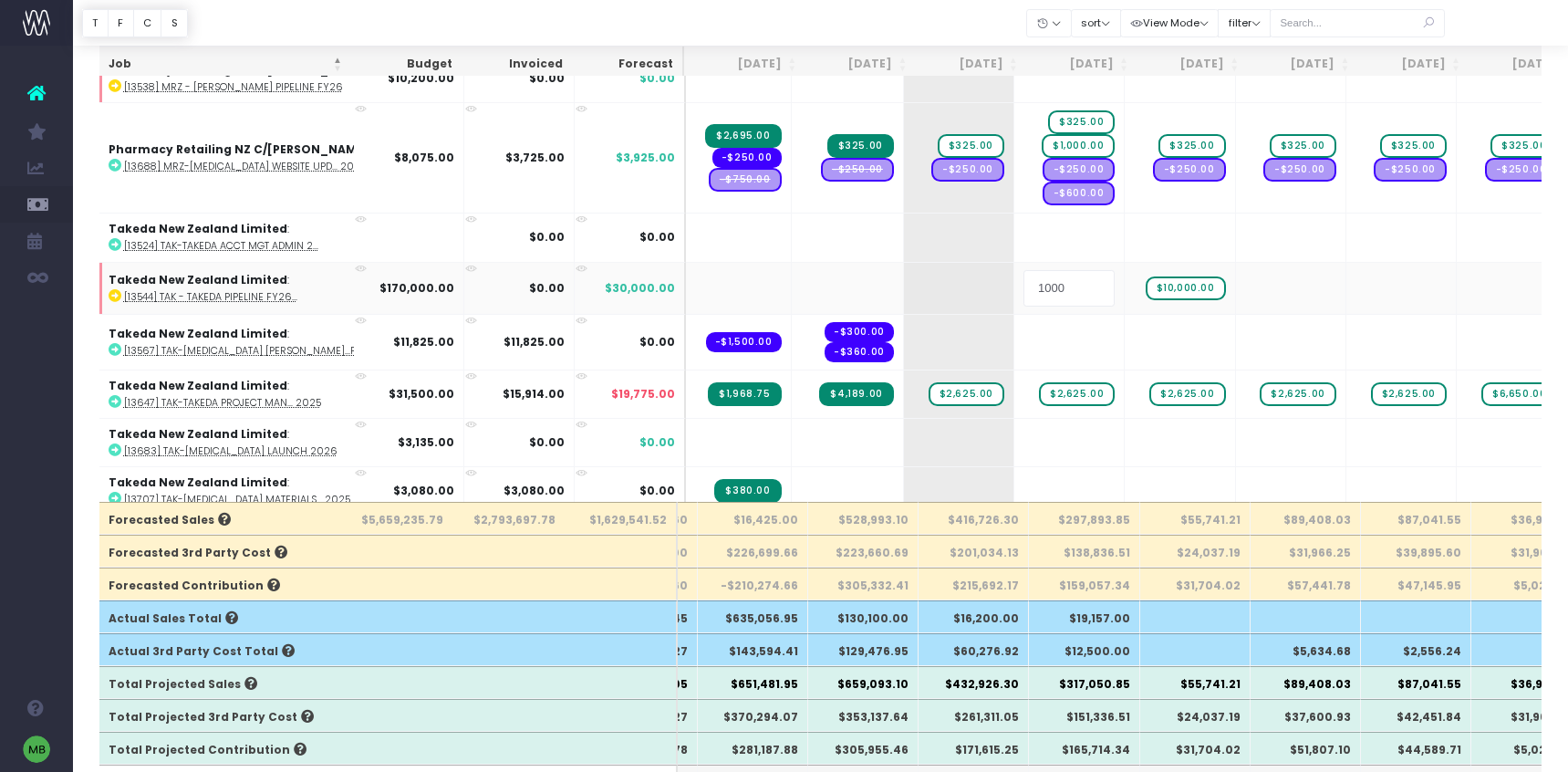
type input "10000"
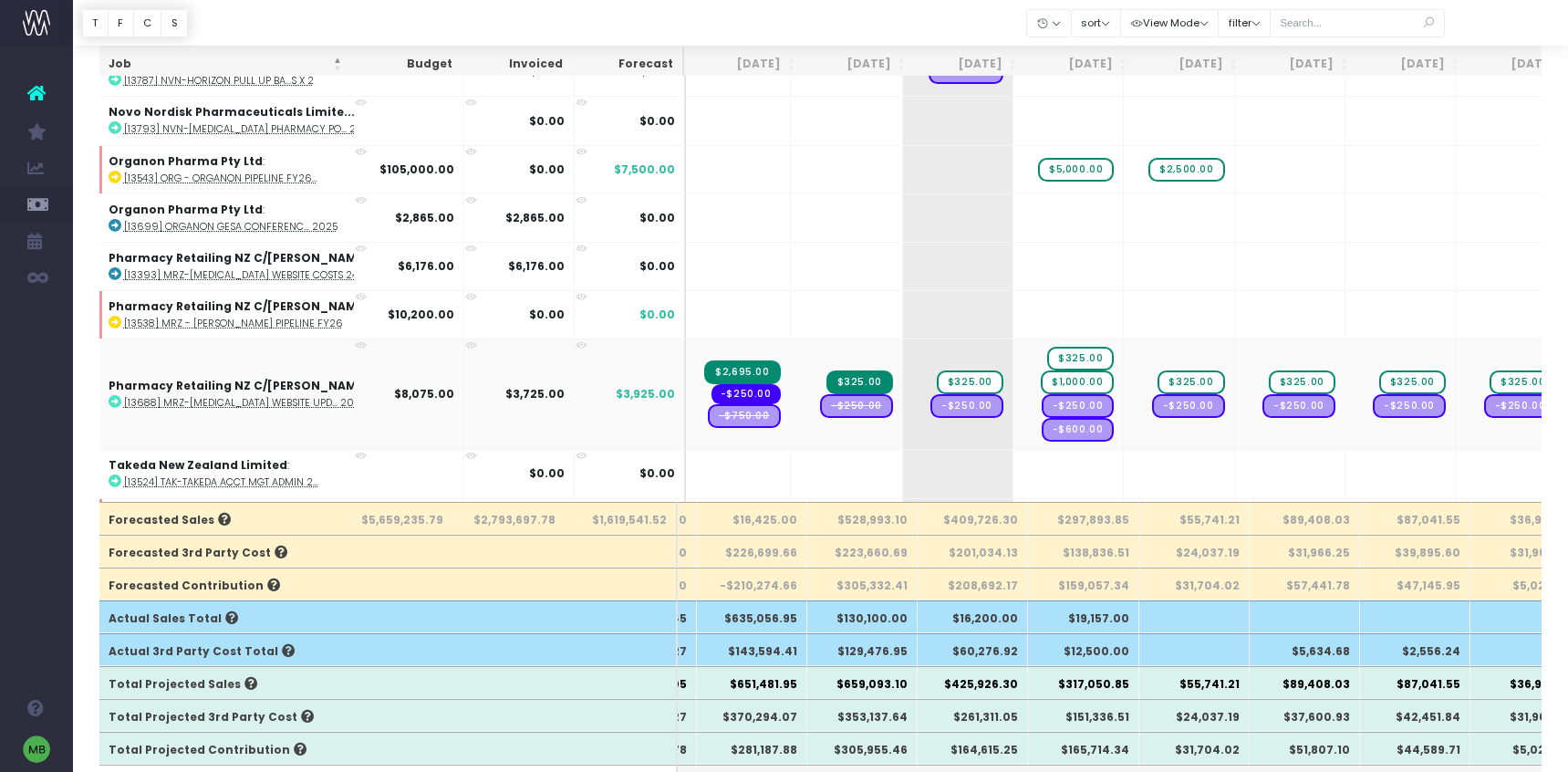
click at [820, 406] on span "-$250.00" at bounding box center [857, 406] width 73 height 24
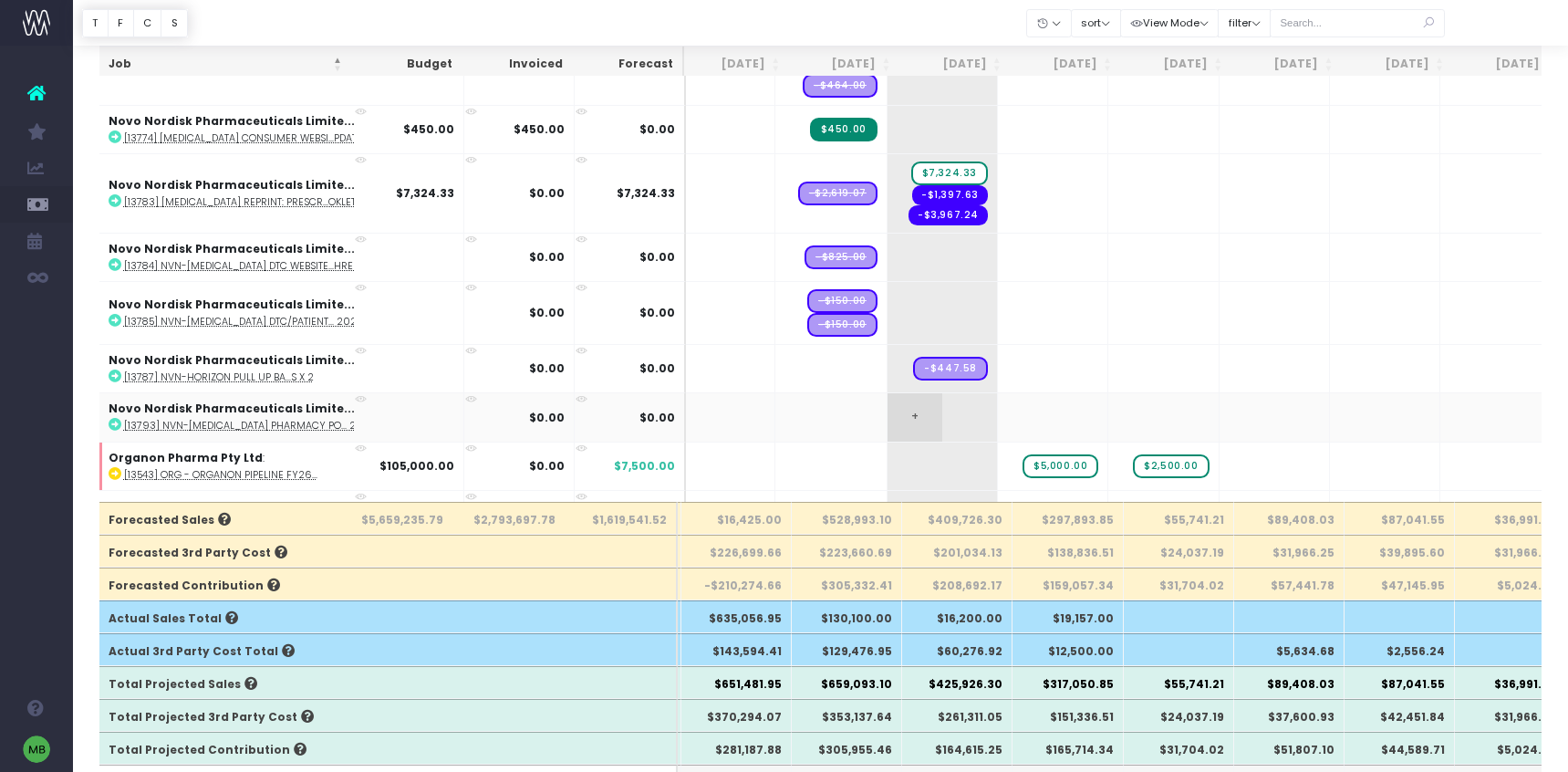
click at [888, 415] on span "+" at bounding box center [915, 417] width 55 height 47
type input "6000"
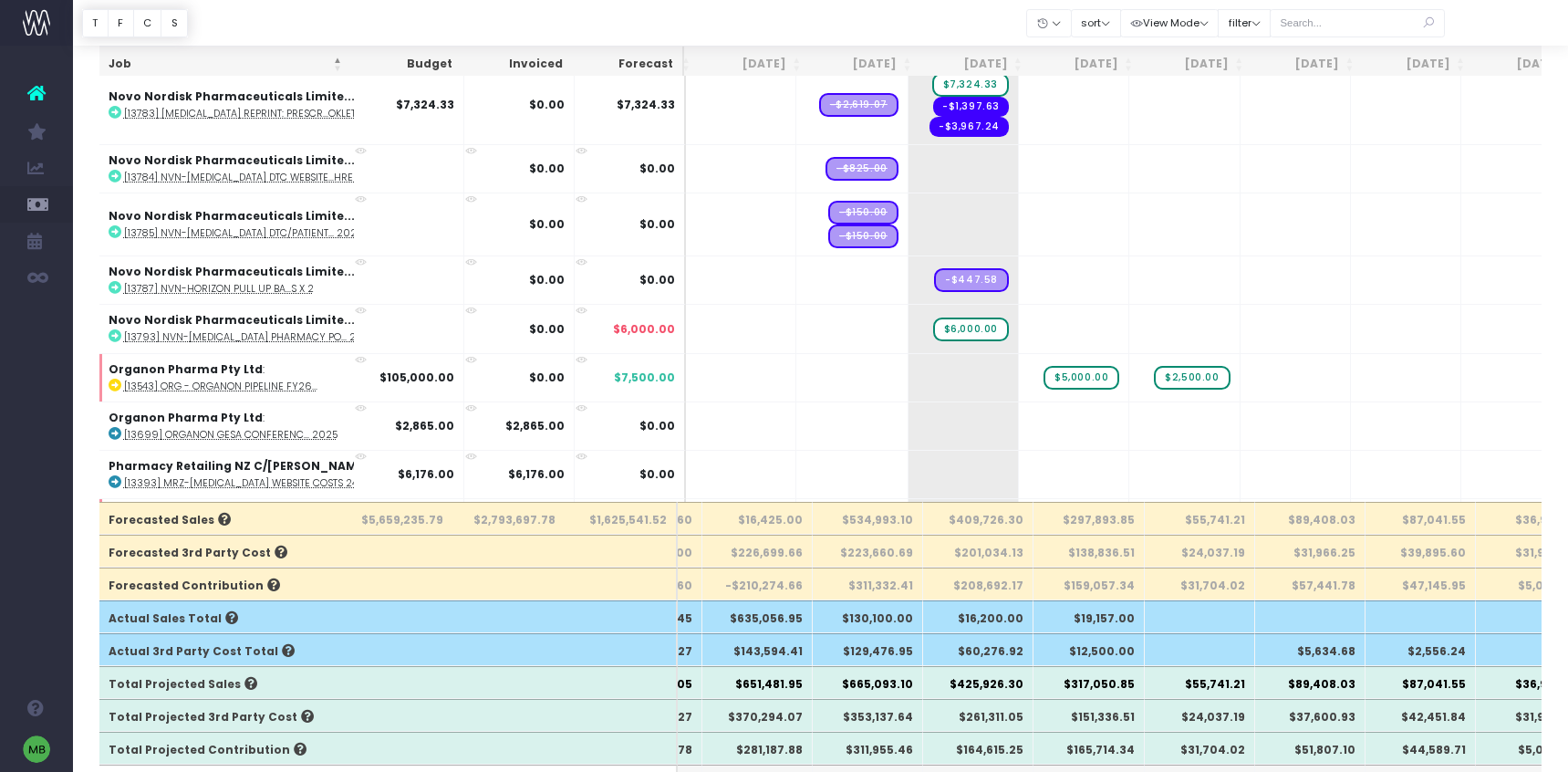
scroll to position [7680, 96]
click at [911, 262] on td "+ -$447.58" at bounding box center [963, 280] width 110 height 48
click at [908, 275] on span "+" at bounding box center [936, 281] width 55 height 47
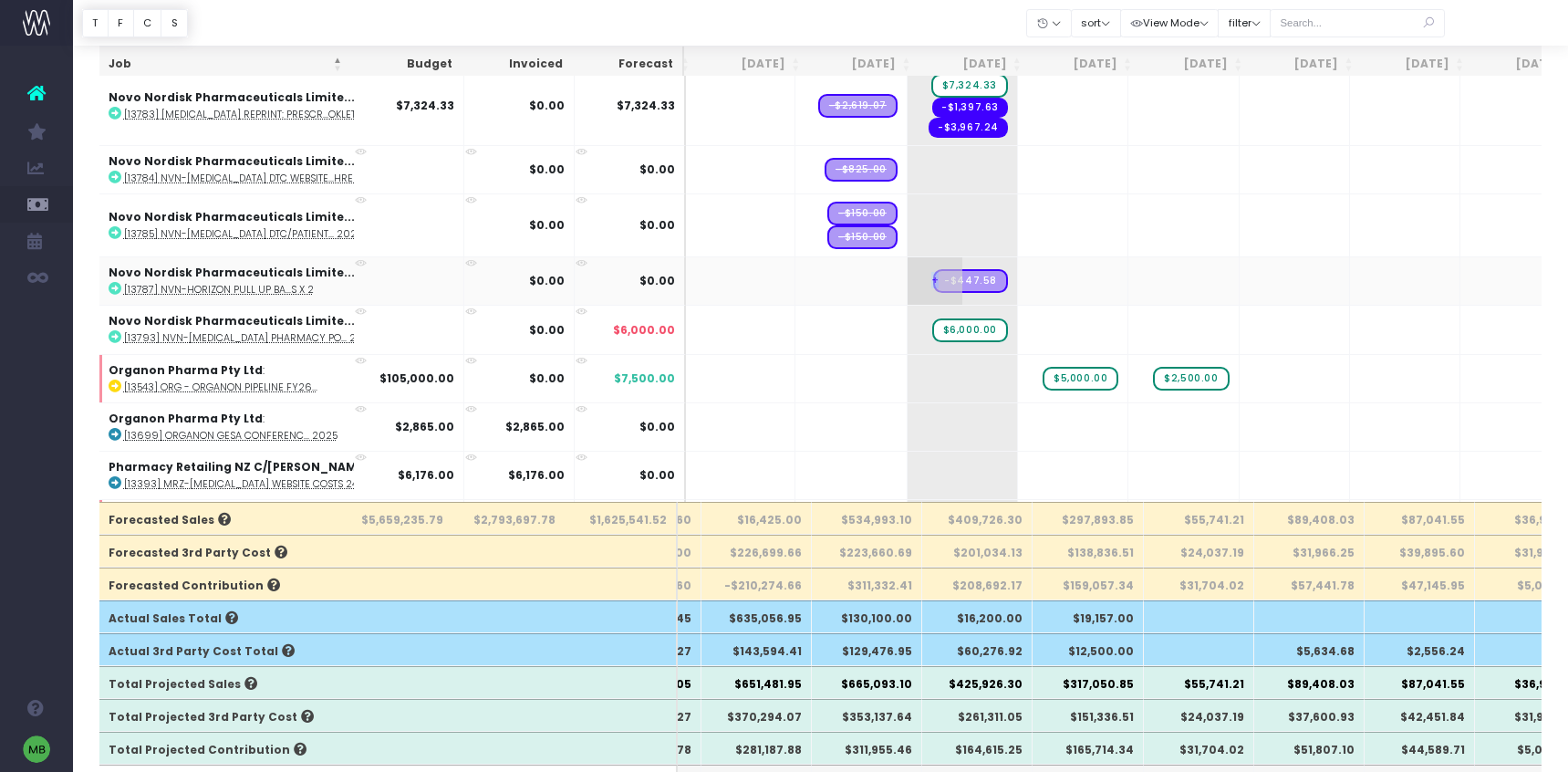
click at [908, 275] on span "+" at bounding box center [936, 281] width 55 height 47
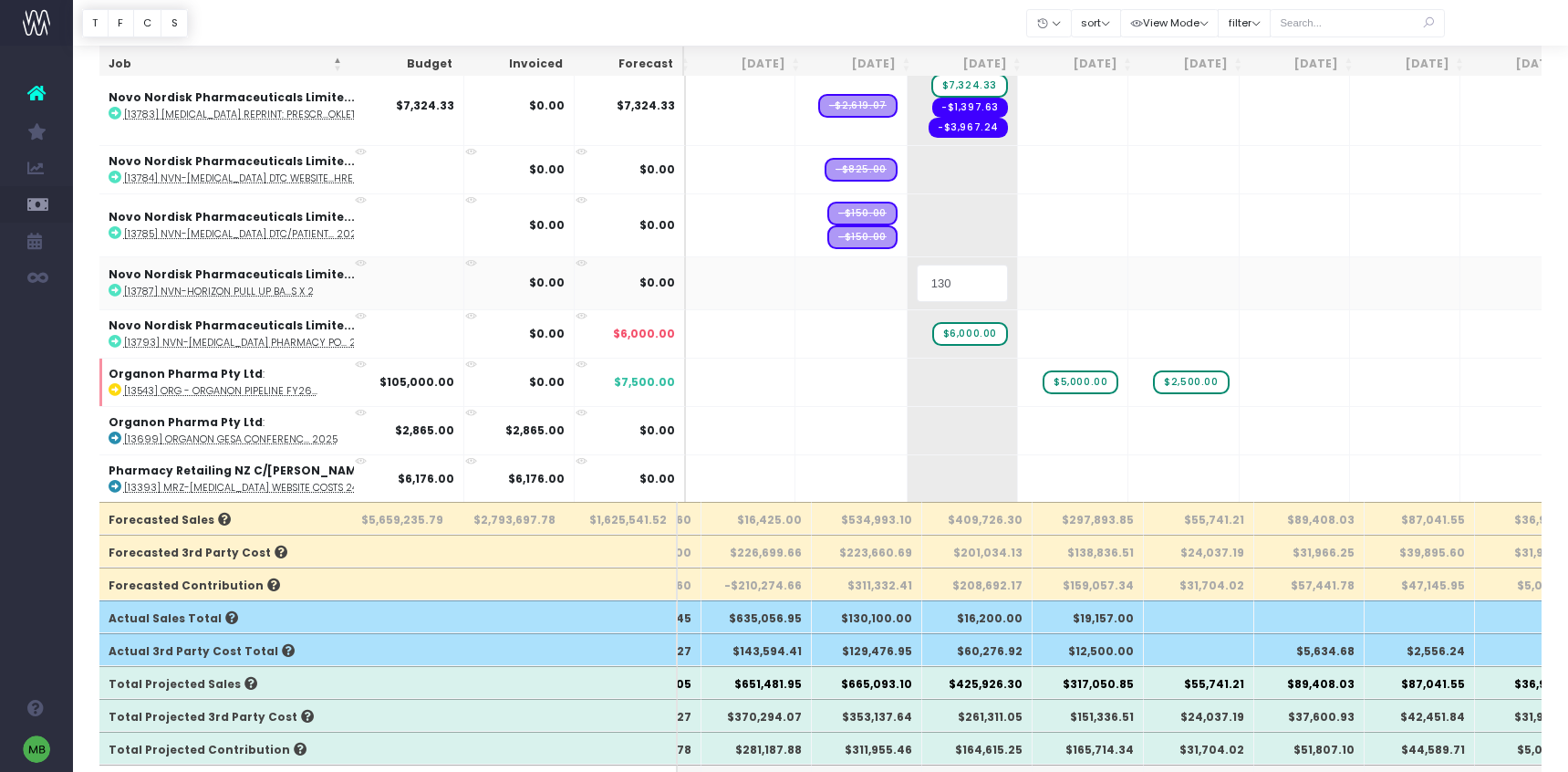
type input "1300"
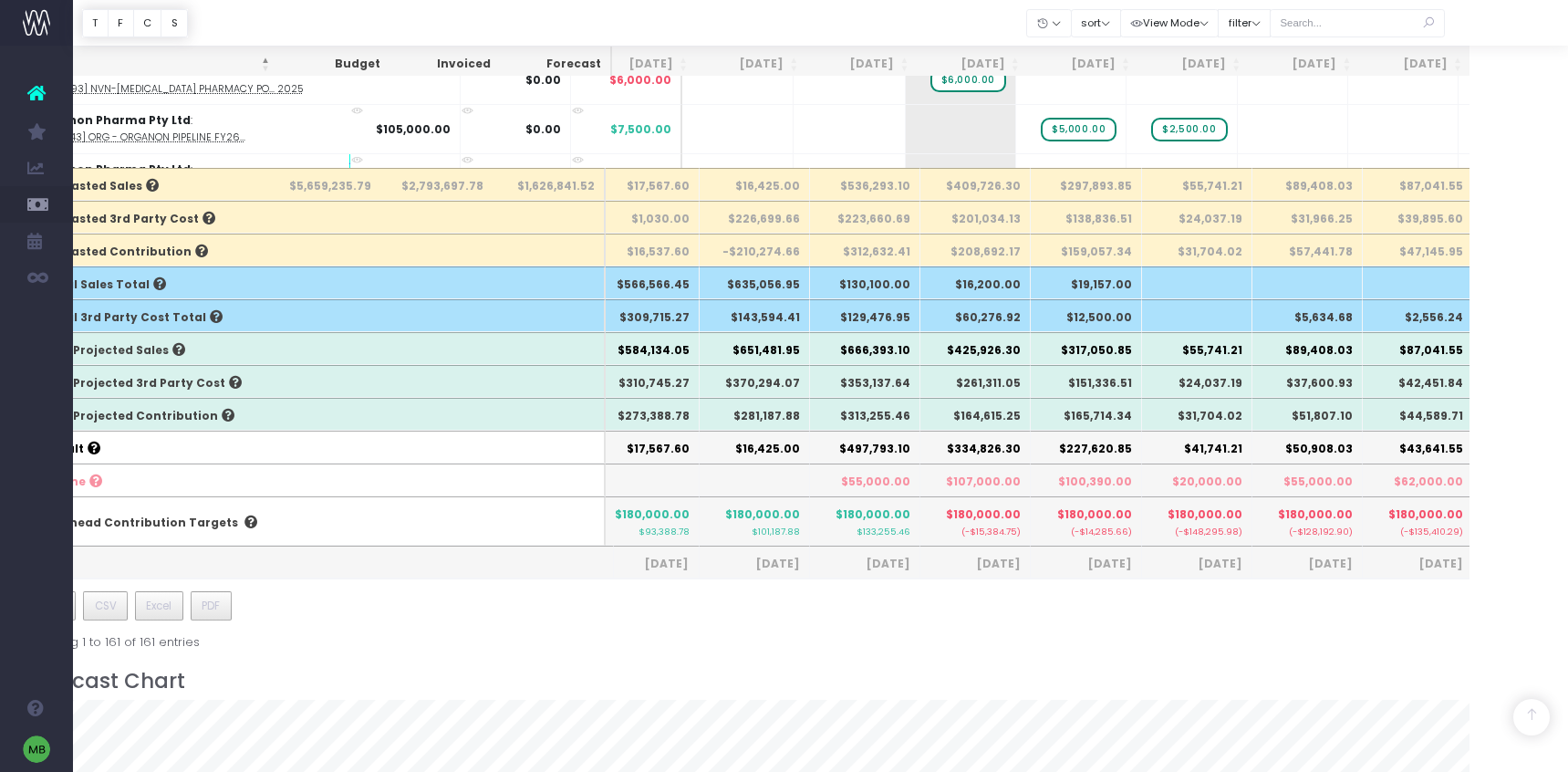
scroll to position [0, 3]
